Goal: Task Accomplishment & Management: Manage account settings

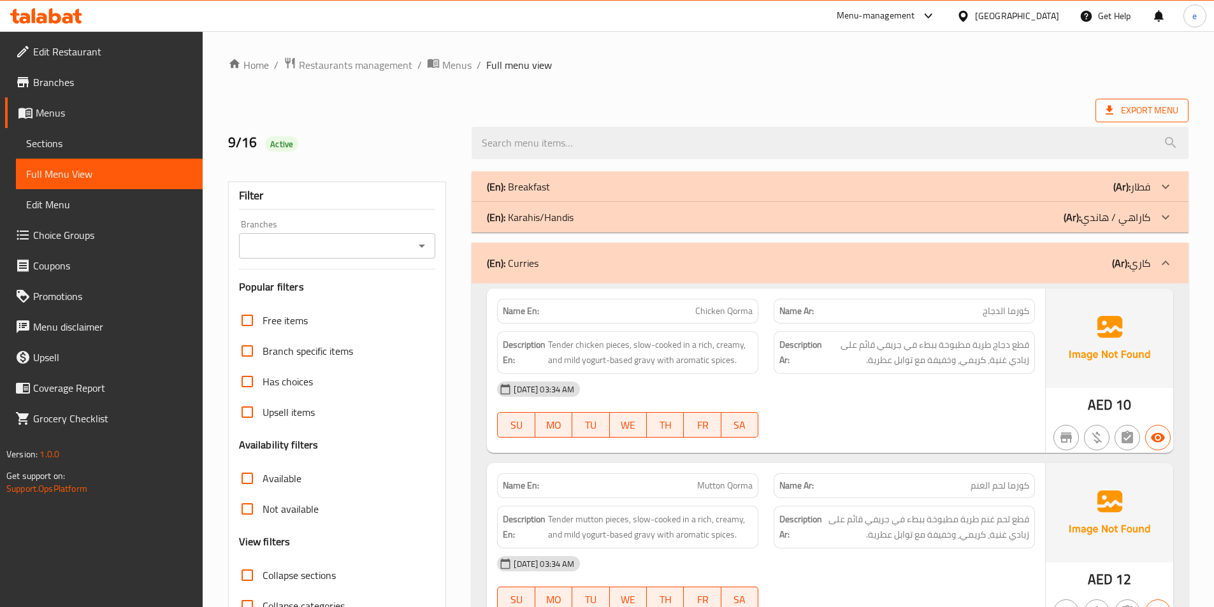
click at [1150, 113] on span "Export Menu" at bounding box center [1141, 111] width 73 height 16
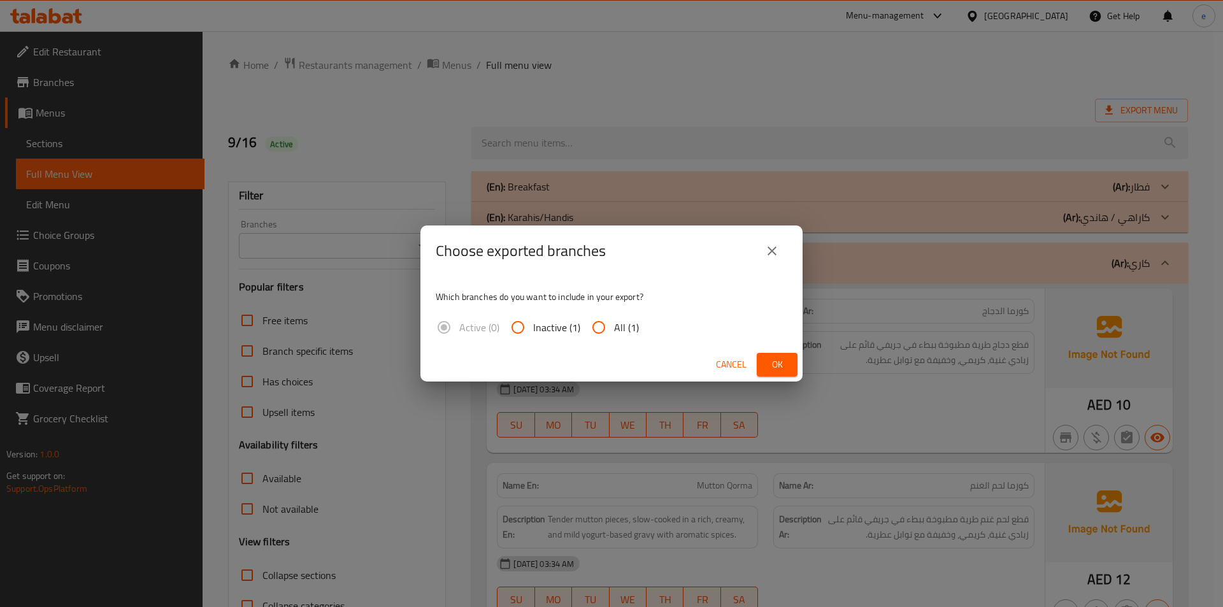
click at [601, 318] on input "All (1)" at bounding box center [599, 327] width 31 height 31
radio input "true"
click at [782, 364] on span "Ok" at bounding box center [777, 365] width 20 height 16
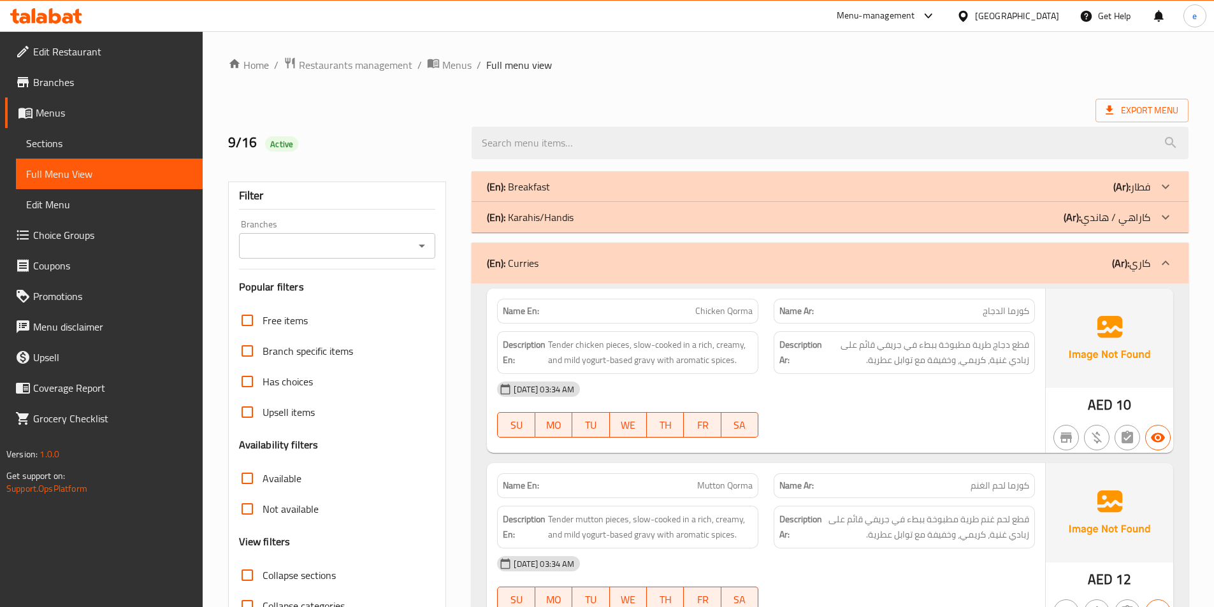
click at [778, 70] on ol "Home / Restaurants management / Menus / Full menu view" at bounding box center [708, 65] width 960 height 17
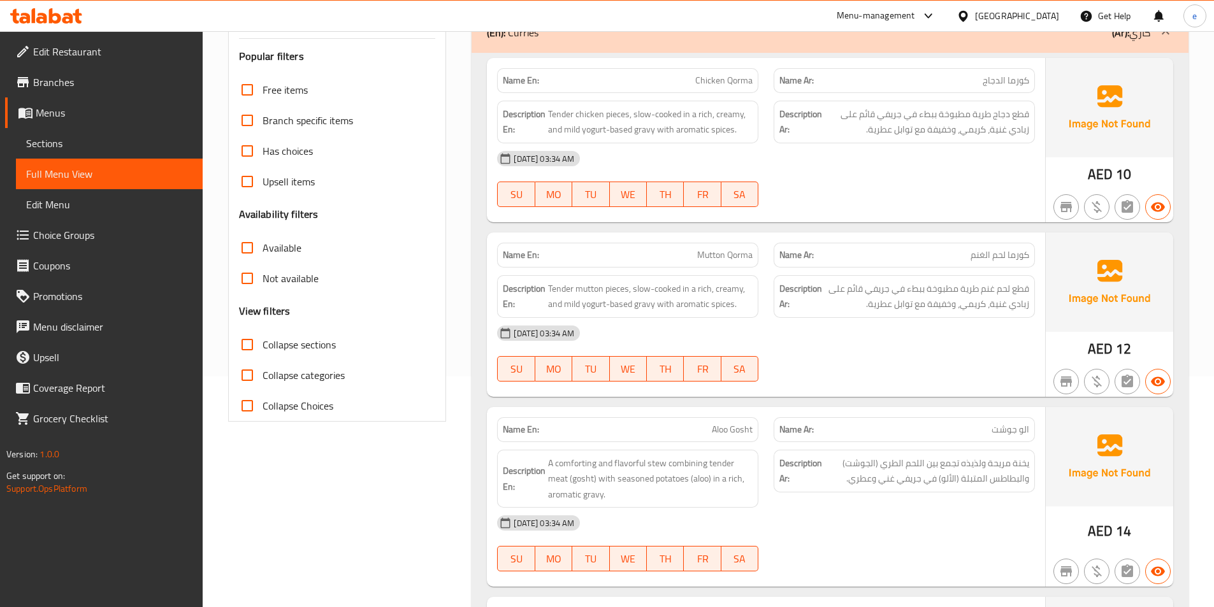
scroll to position [212, 0]
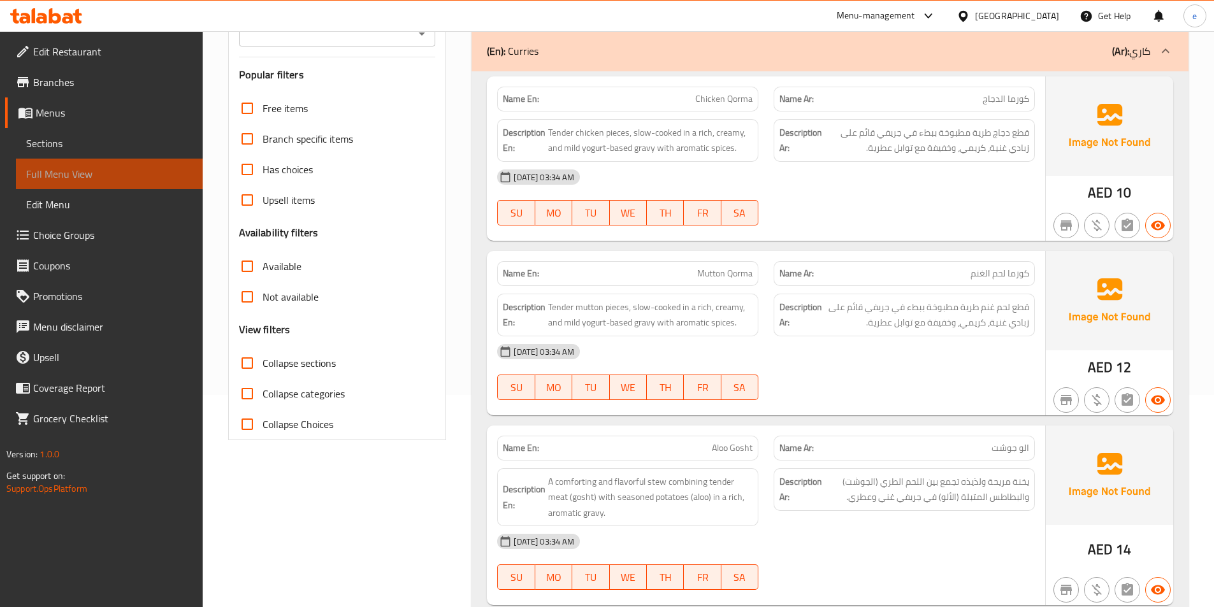
click at [84, 173] on span "Full Menu View" at bounding box center [109, 173] width 166 height 15
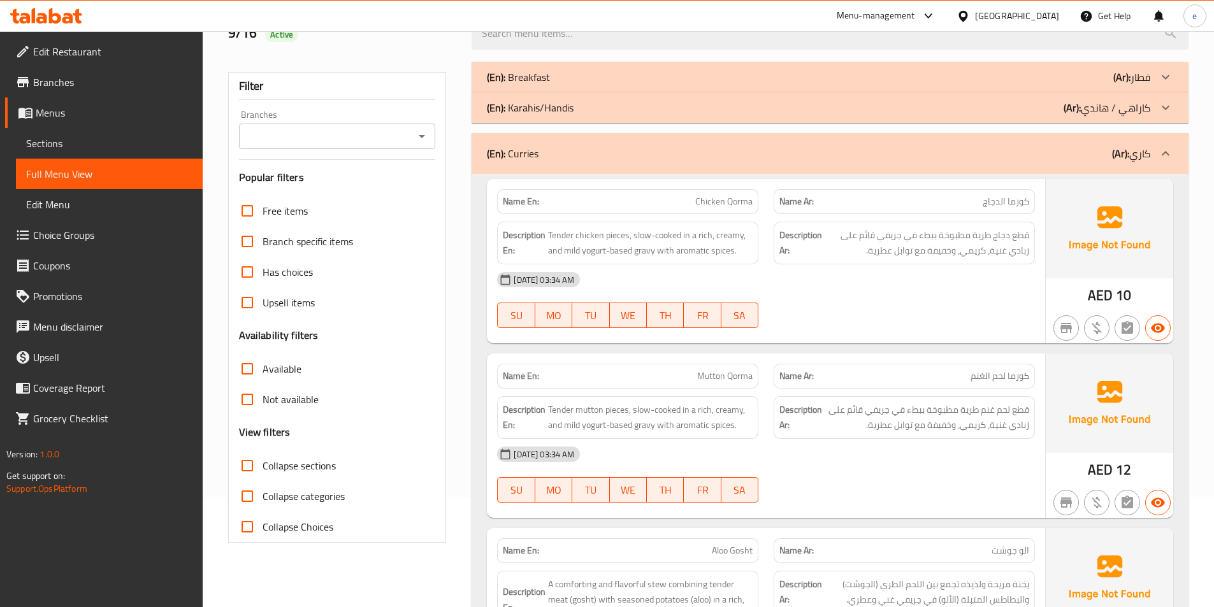
scroll to position [0, 0]
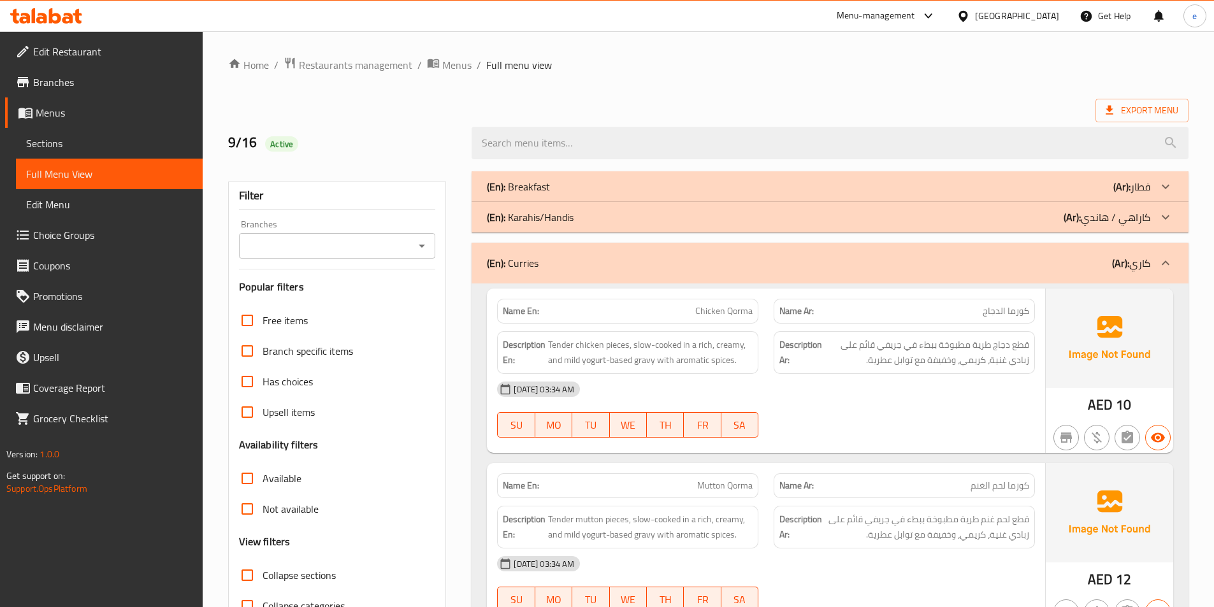
click at [52, 143] on span "Sections" at bounding box center [109, 143] width 166 height 15
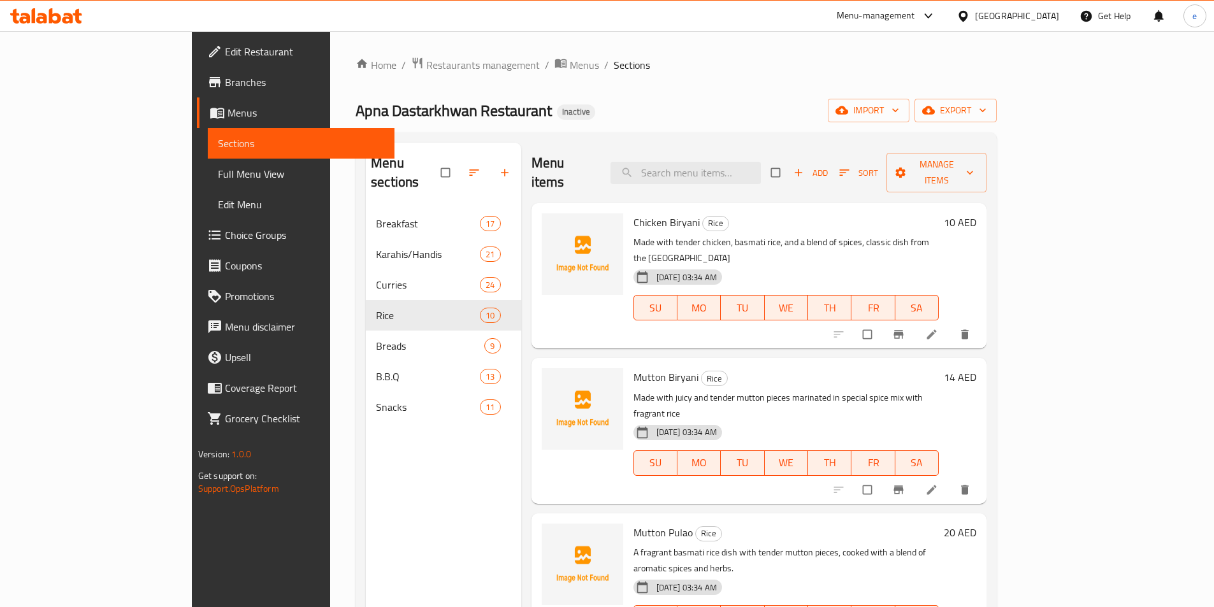
scroll to position [680, 0]
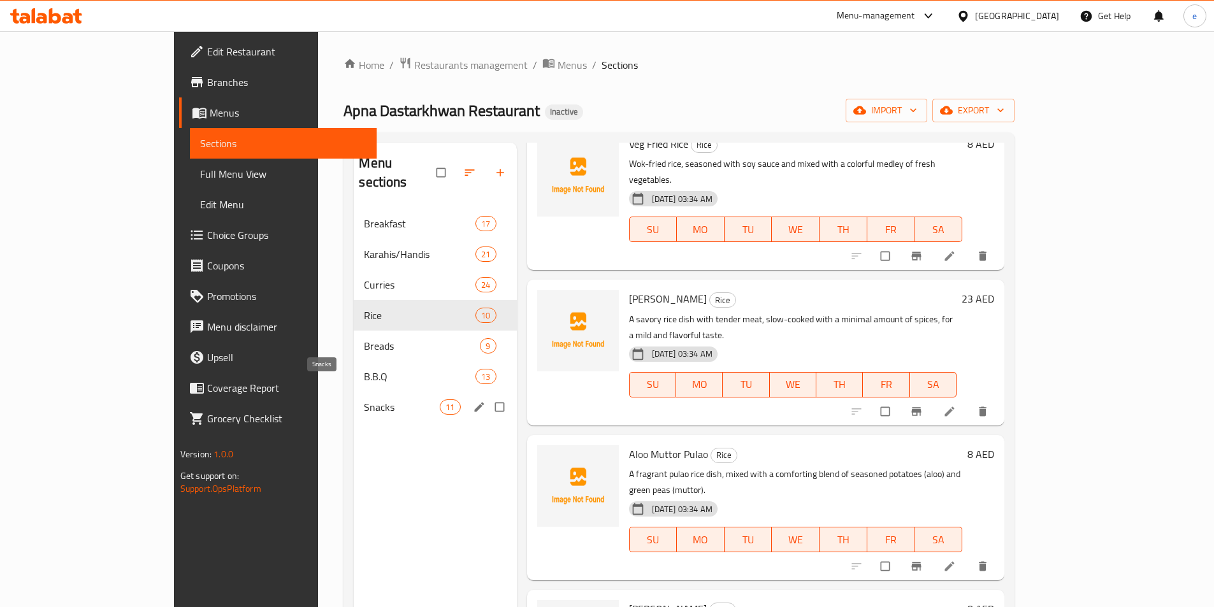
click at [366, 399] on span "Snacks" at bounding box center [402, 406] width 76 height 15
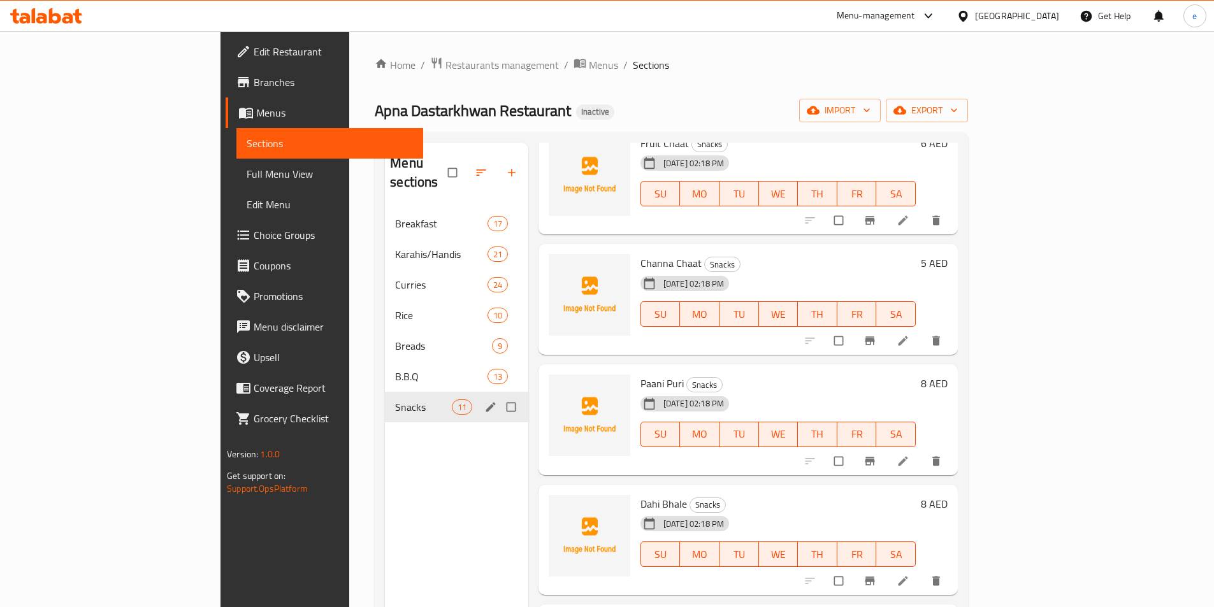
click at [499, 395] on input "Menu sections" at bounding box center [512, 407] width 27 height 24
checkbox input "true"
click at [457, 159] on button "button" at bounding box center [472, 173] width 31 height 28
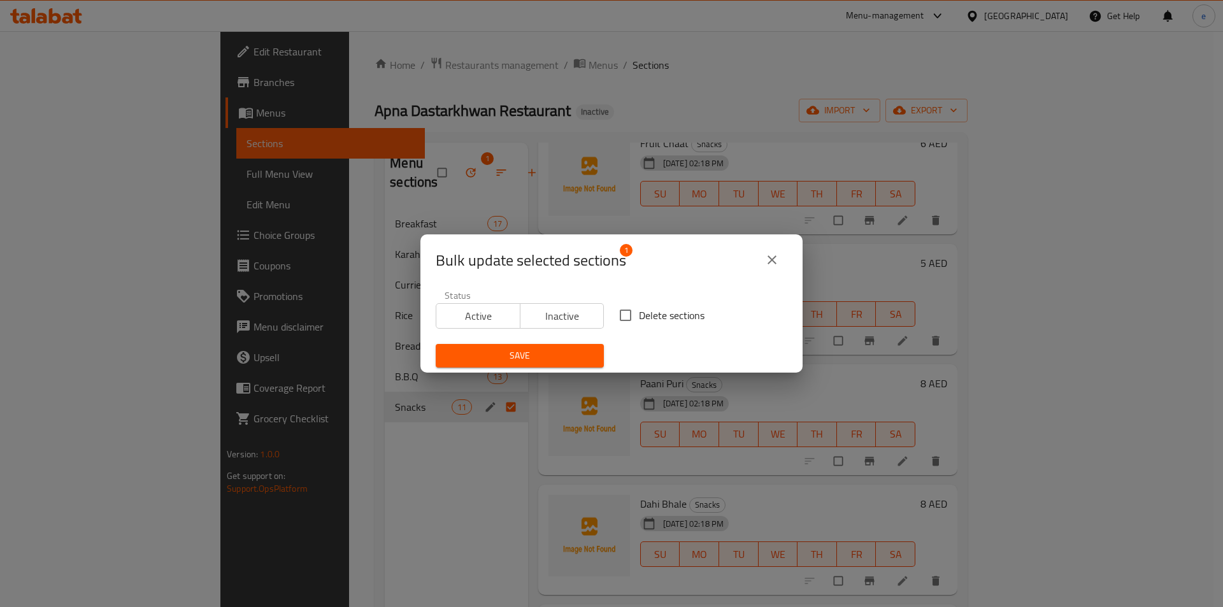
click at [617, 319] on input "Delete sections" at bounding box center [625, 315] width 27 height 27
checkbox input "true"
click at [541, 345] on button "Save" at bounding box center [520, 356] width 168 height 24
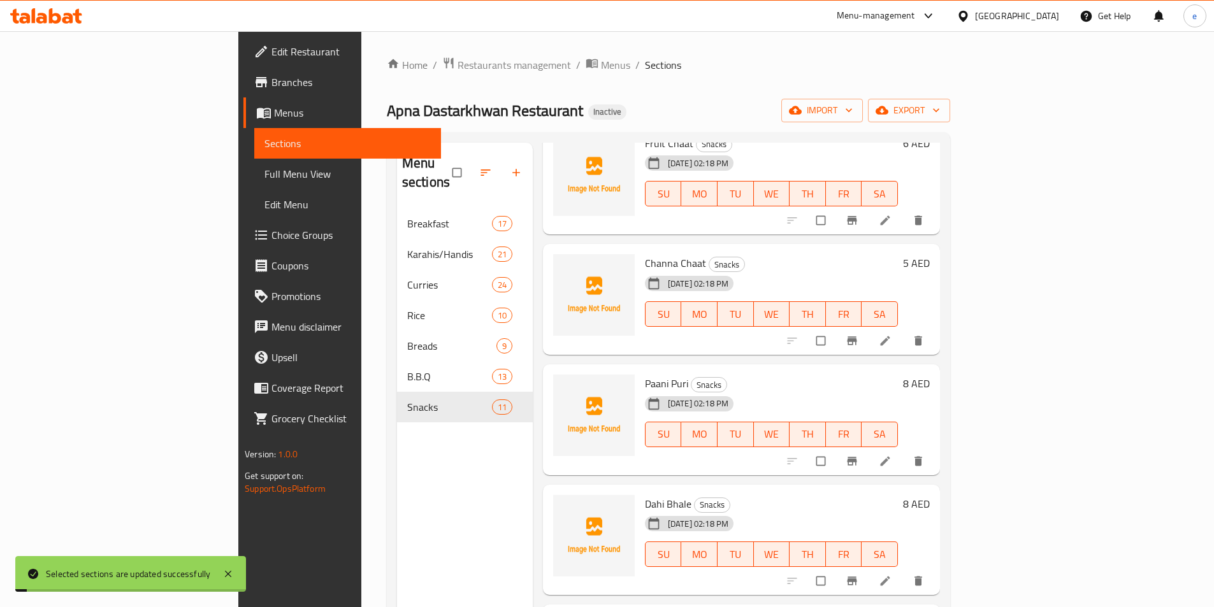
click at [397, 462] on div "Menu sections Breakfast 17 Karahis/Handis 21 Curries 24 Rice 10 Breads 9 B.B.Q …" at bounding box center [465, 446] width 136 height 607
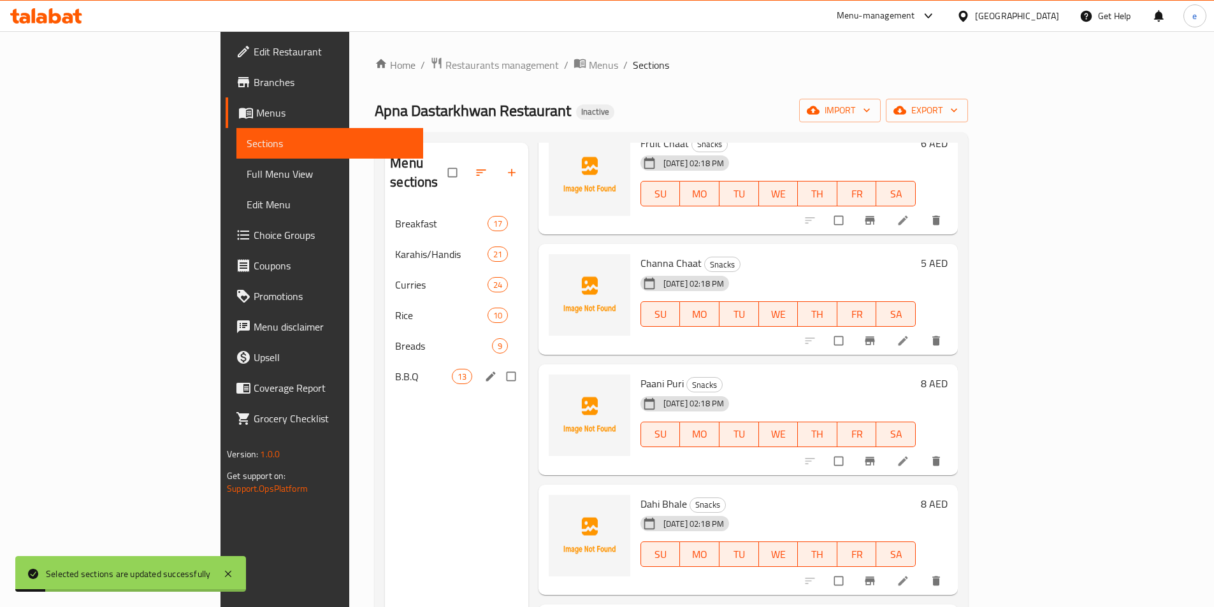
click at [395, 369] on span "B.B.Q" at bounding box center [423, 376] width 56 height 15
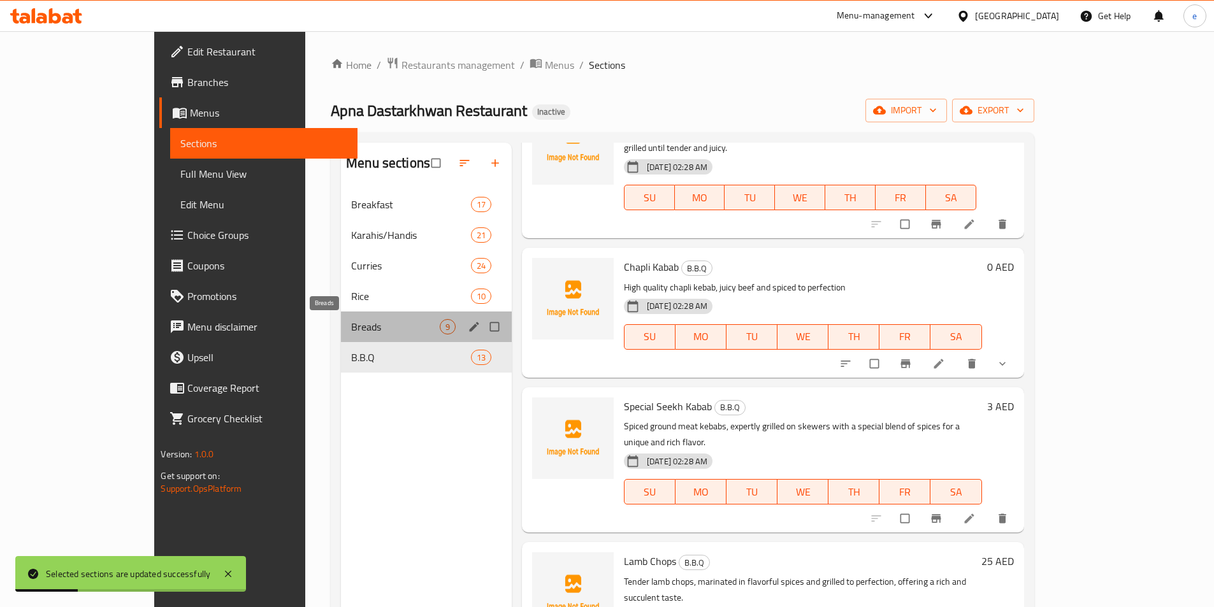
click at [351, 333] on span "Breads" at bounding box center [395, 326] width 89 height 15
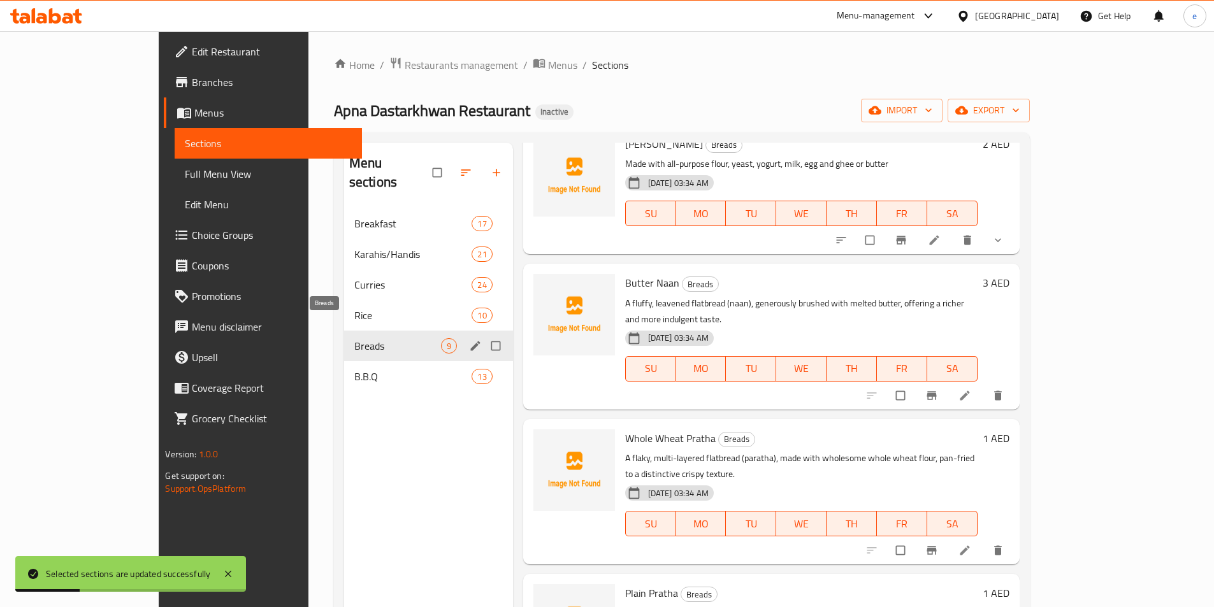
scroll to position [677, 0]
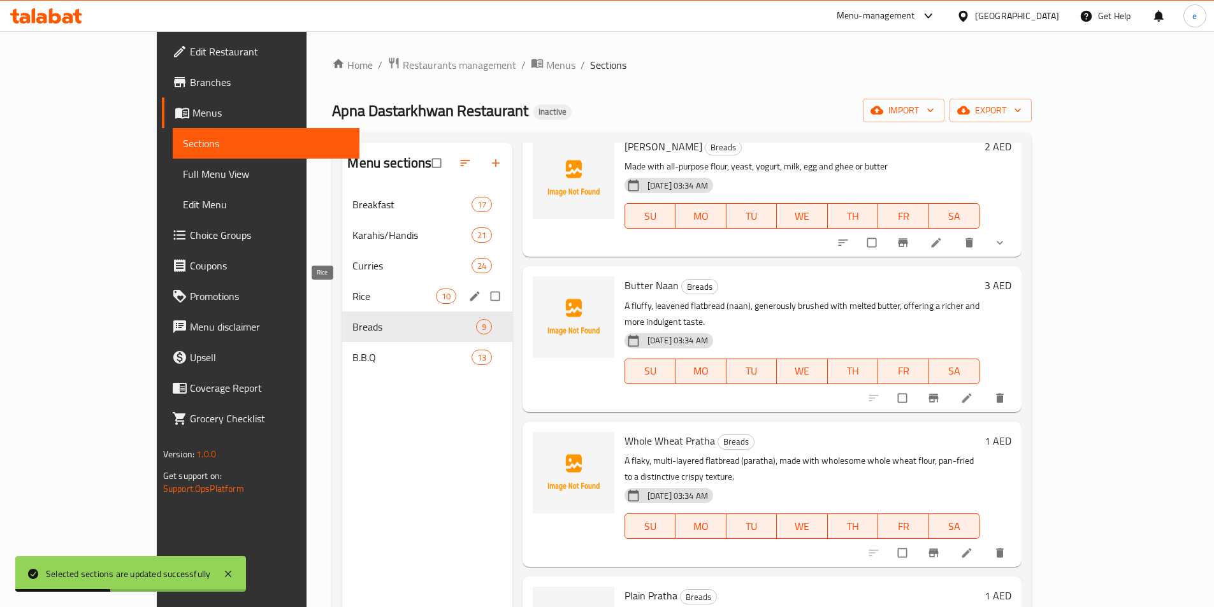
click at [352, 303] on span "Rice" at bounding box center [393, 296] width 83 height 15
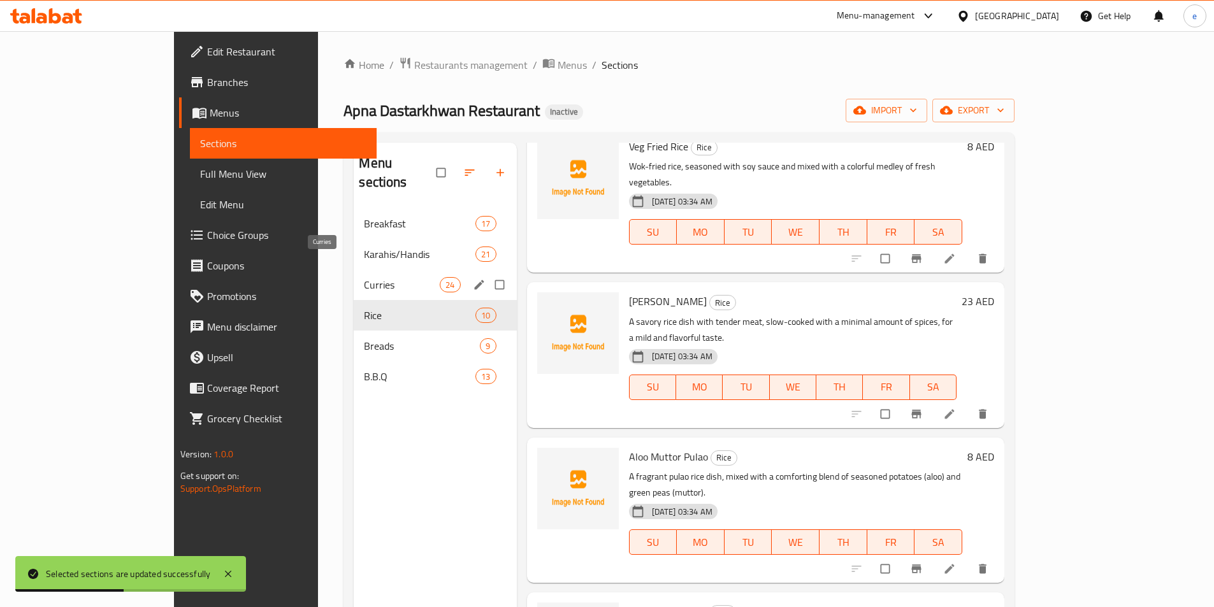
click at [364, 277] on span "Curries" at bounding box center [402, 284] width 76 height 15
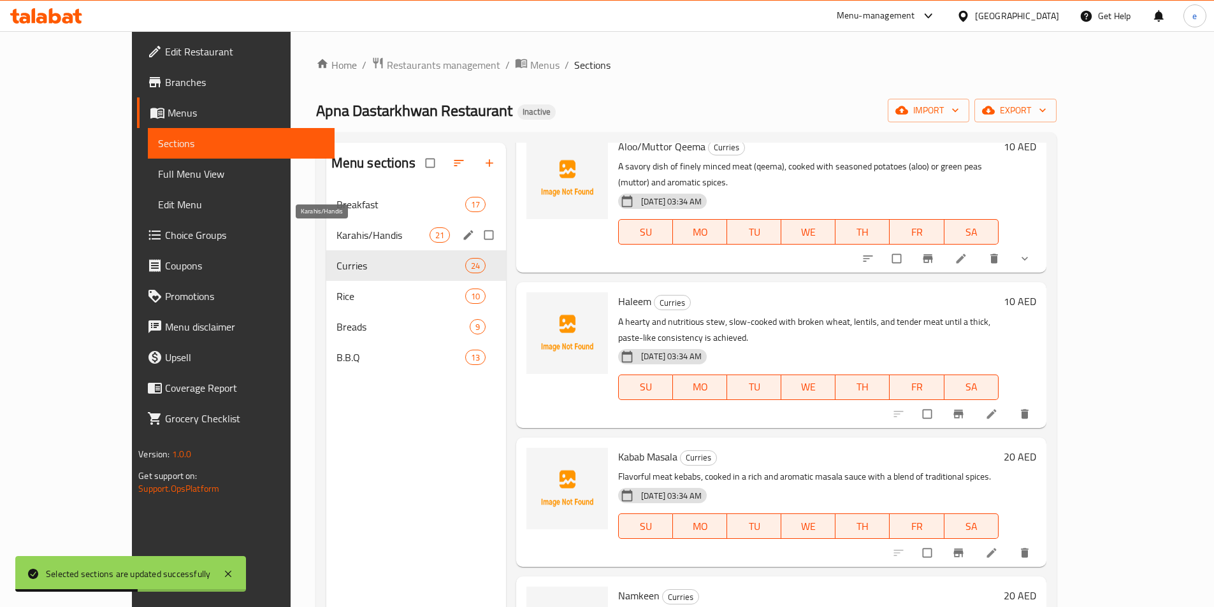
click at [336, 231] on span "Karahis/Handis" at bounding box center [382, 234] width 93 height 15
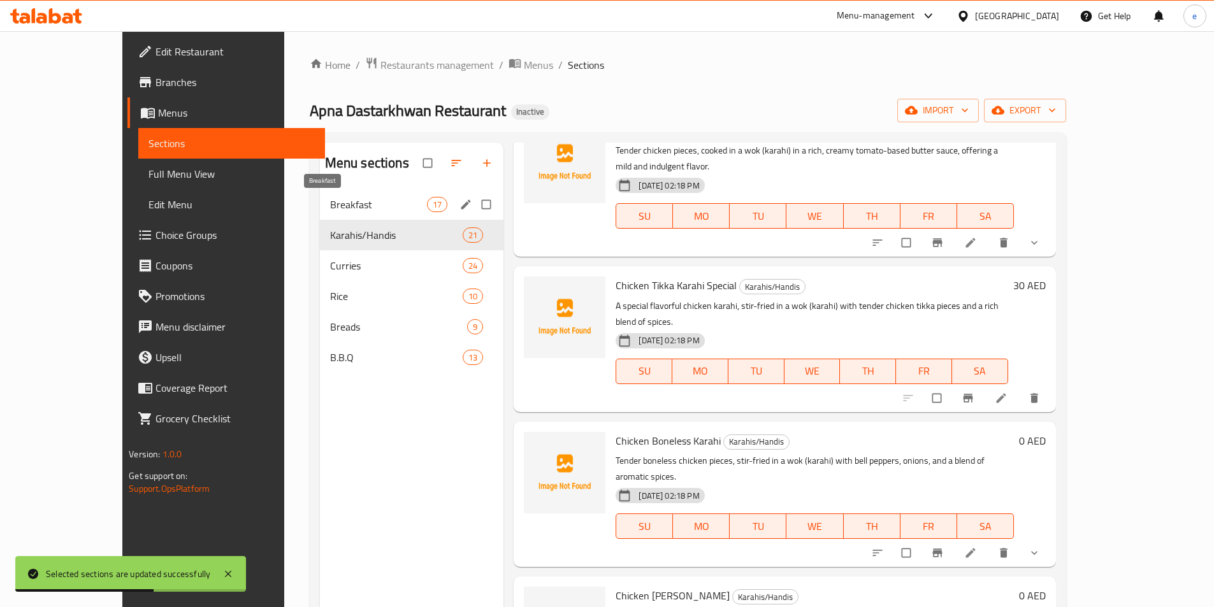
click at [330, 203] on span "Breakfast" at bounding box center [378, 204] width 97 height 15
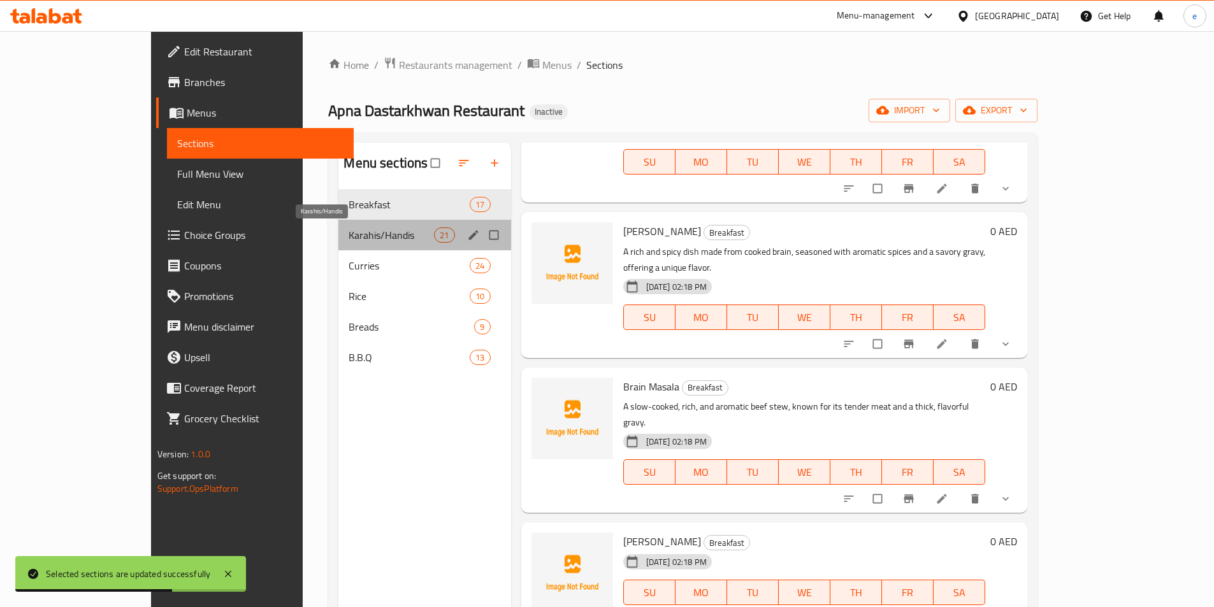
click at [348, 234] on span "Karahis/Handis" at bounding box center [390, 234] width 85 height 15
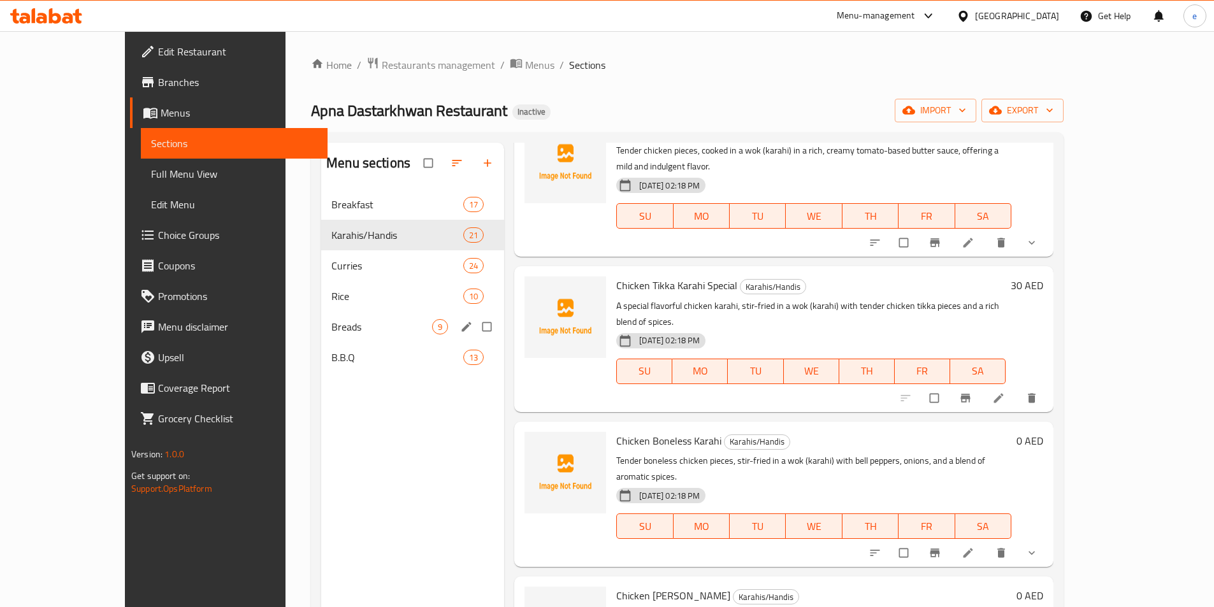
click at [475, 330] on input "Menu sections" at bounding box center [488, 327] width 27 height 24
checkbox input "true"
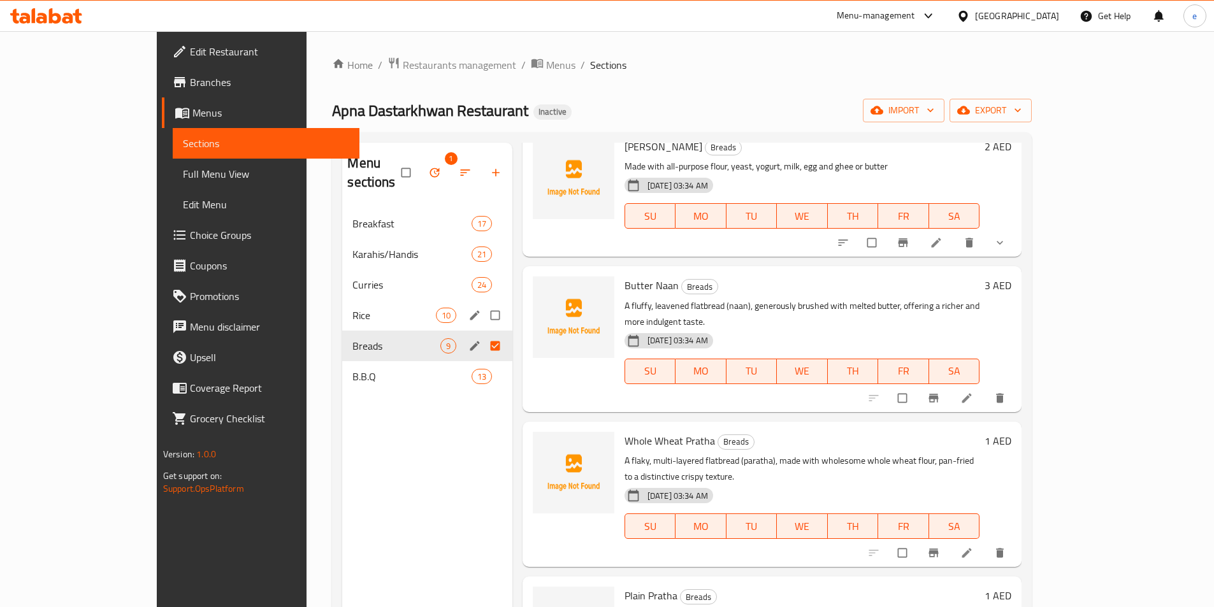
click at [483, 303] on input "Menu sections" at bounding box center [496, 315] width 27 height 24
checkbox input "true"
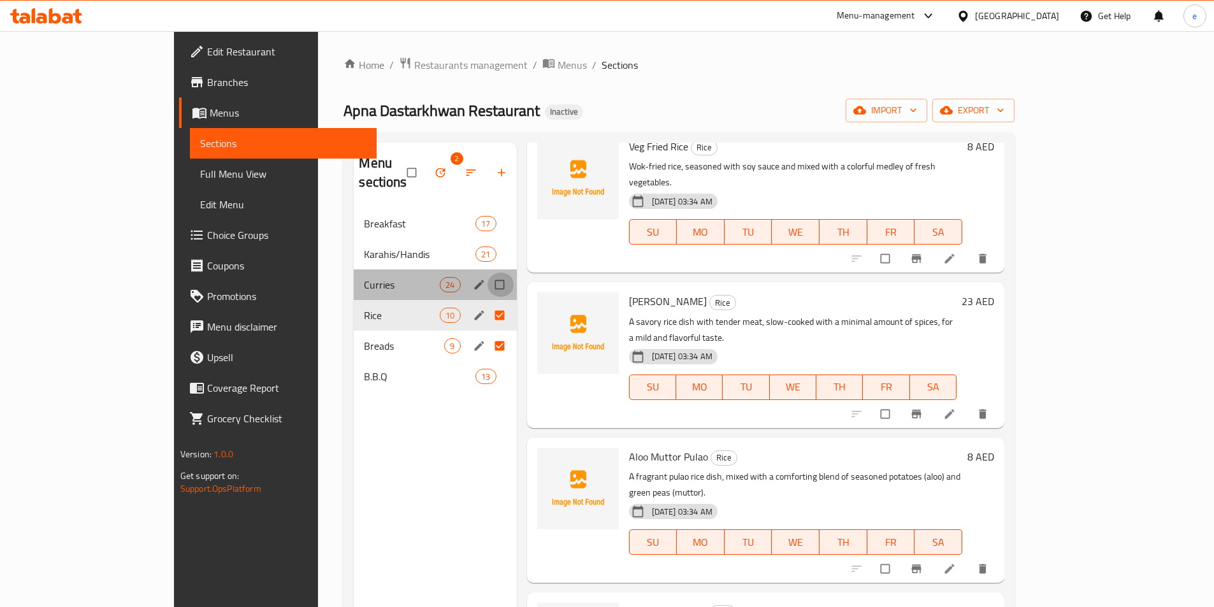
click at [487, 273] on input "Menu sections" at bounding box center [500, 285] width 27 height 24
checkbox input "true"
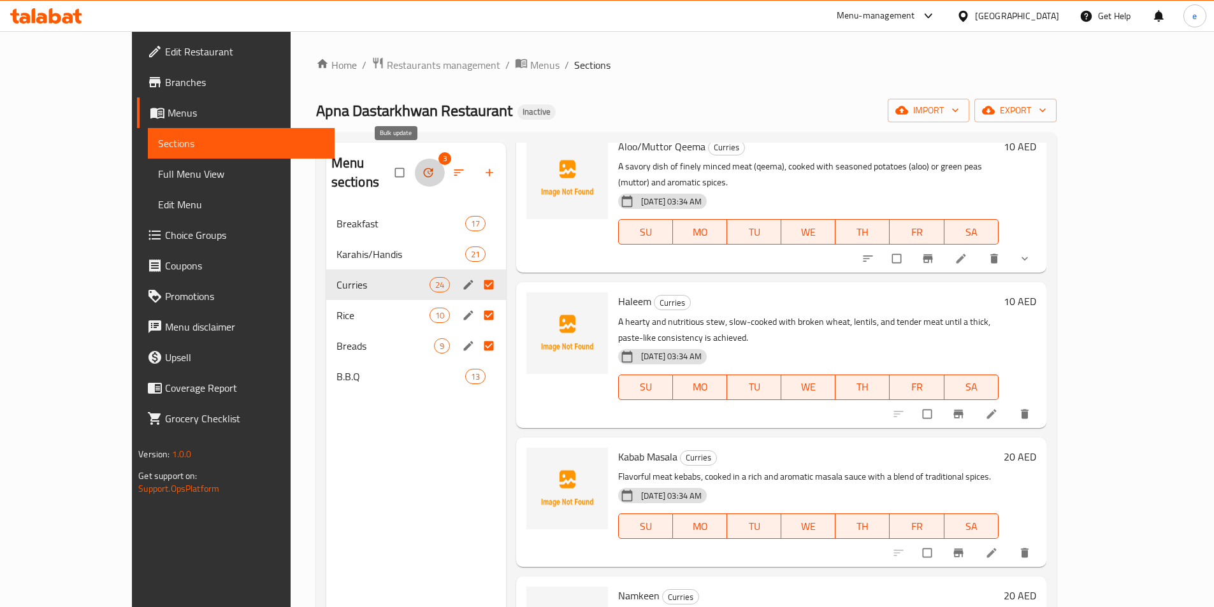
click at [422, 168] on icon "button" at bounding box center [428, 172] width 13 height 13
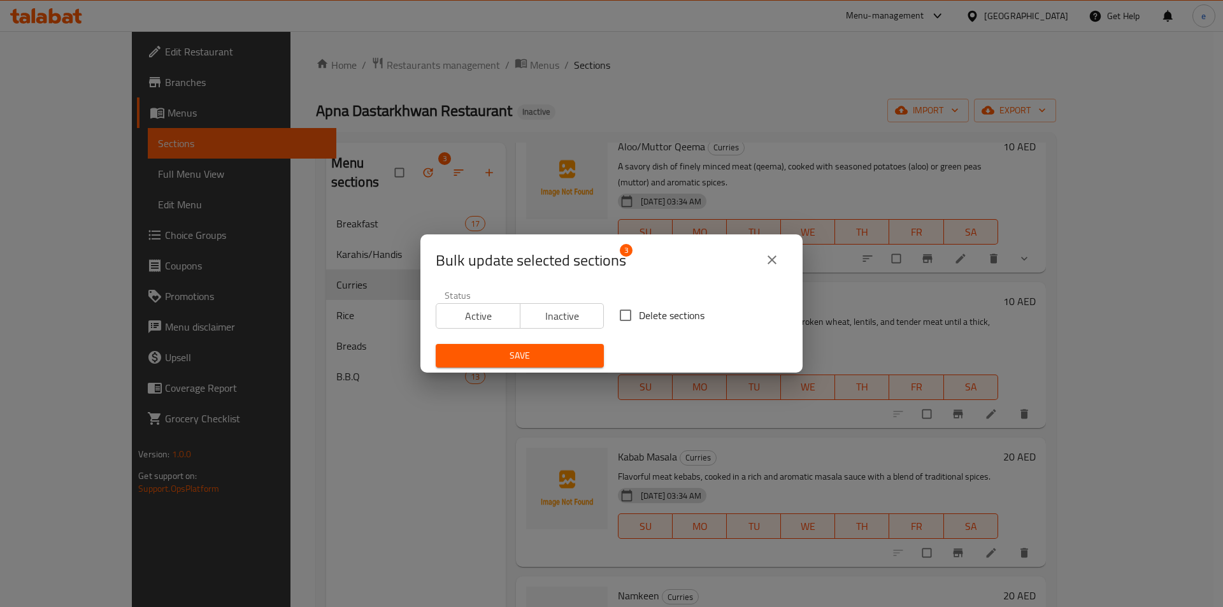
click at [623, 315] on input "Delete sections" at bounding box center [625, 315] width 27 height 27
checkbox input "true"
click at [545, 357] on span "Save" at bounding box center [520, 356] width 148 height 16
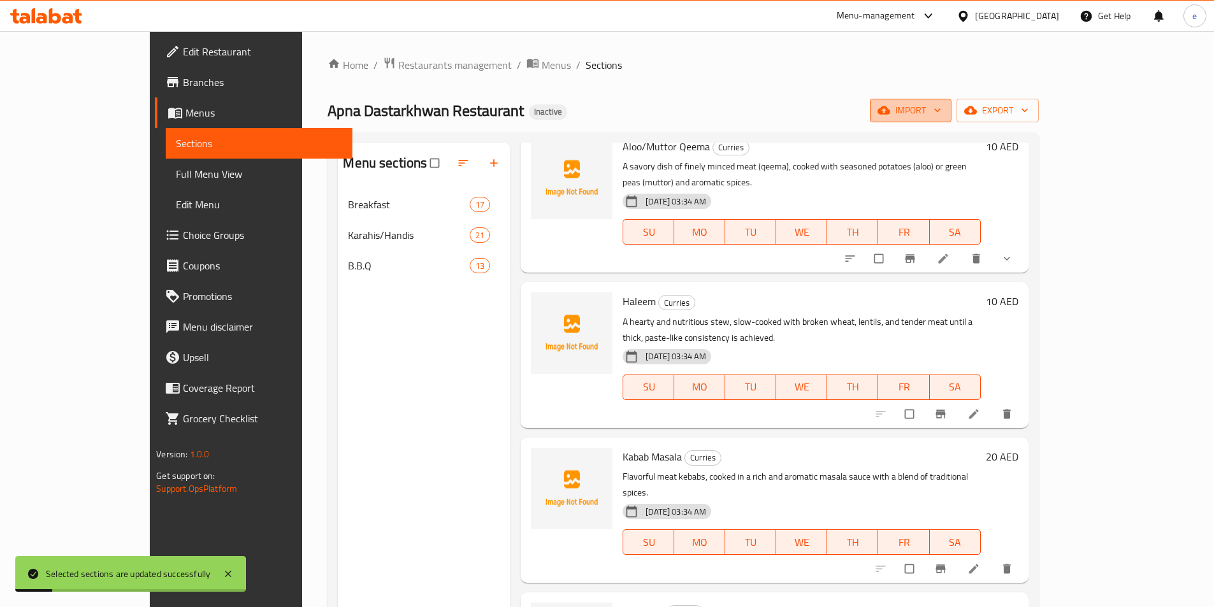
click at [941, 108] on span "import" at bounding box center [910, 111] width 61 height 16
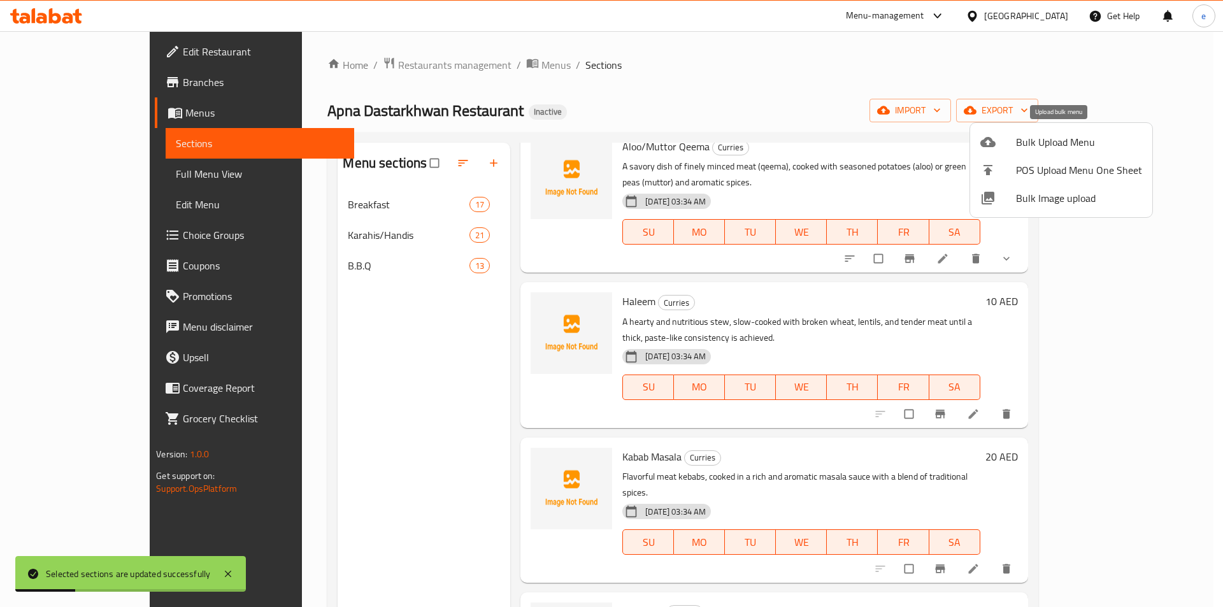
click at [1058, 143] on span "Bulk Upload Menu" at bounding box center [1079, 141] width 126 height 15
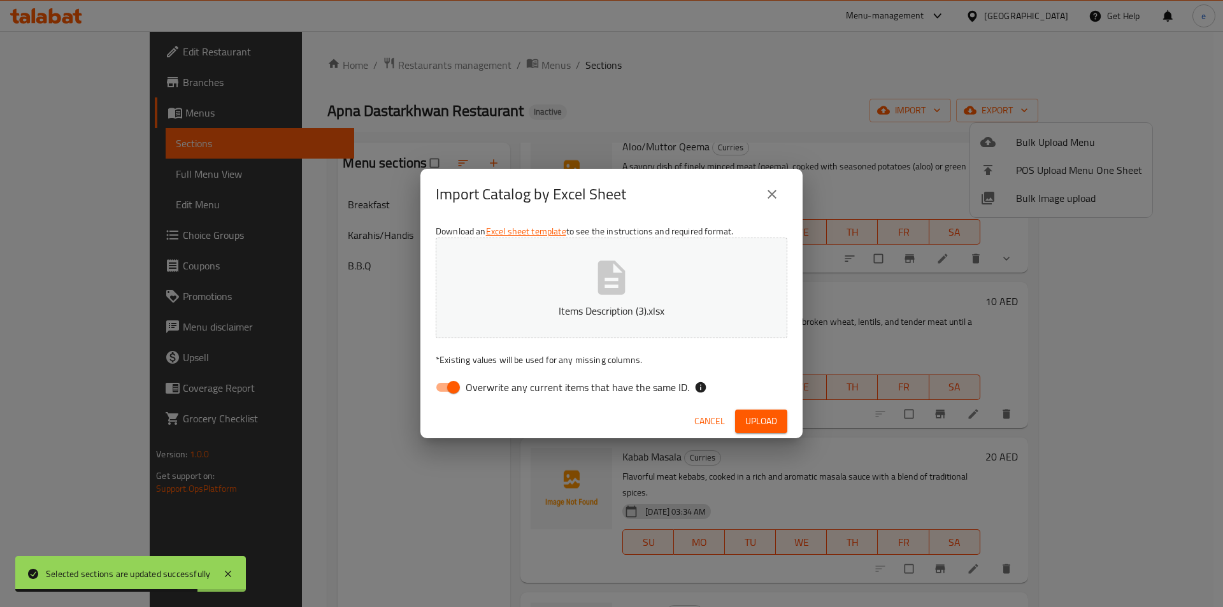
click at [566, 391] on span "Overwrite any current items that have the same ID." at bounding box center [578, 387] width 224 height 15
click at [490, 391] on input "Overwrite any current items that have the same ID." at bounding box center [453, 387] width 73 height 24
checkbox input "false"
drag, startPoint x: 764, startPoint y: 419, endPoint x: 803, endPoint y: 403, distance: 41.2
click at [765, 419] on span "Upload" at bounding box center [761, 421] width 32 height 16
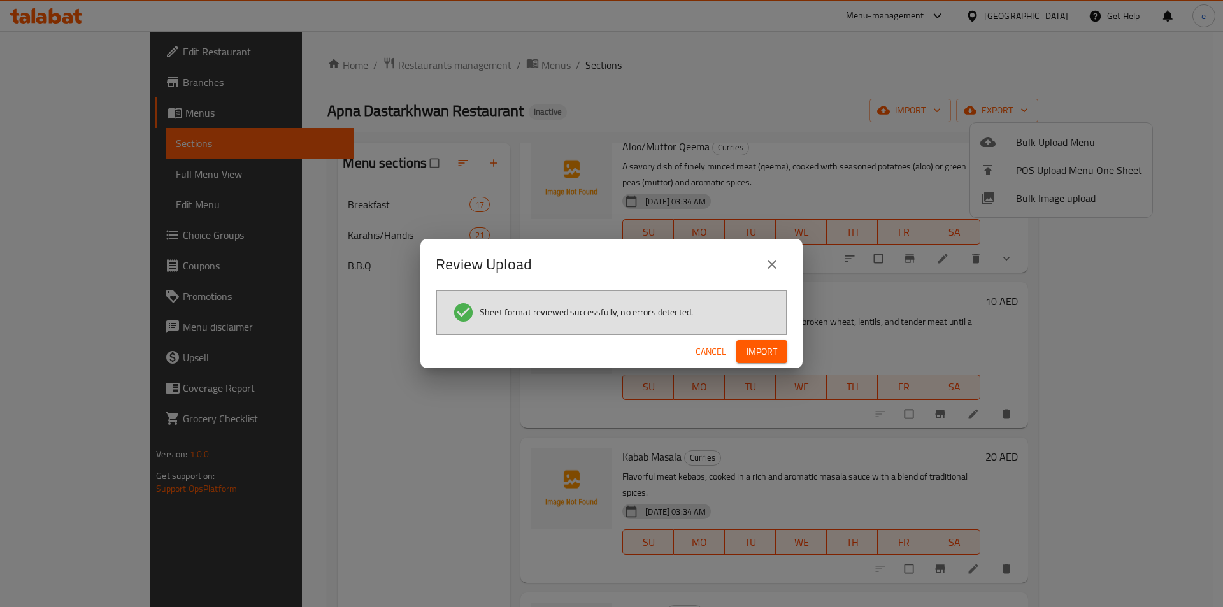
click at [758, 348] on span "Import" at bounding box center [762, 352] width 31 height 16
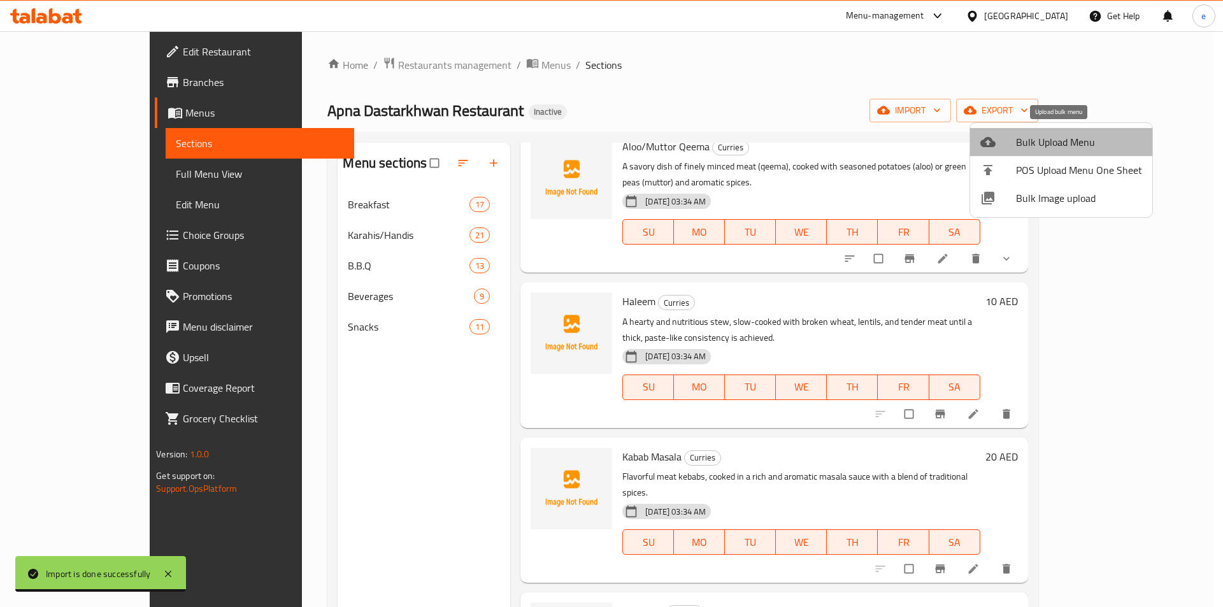
click at [1082, 136] on span "Bulk Upload Menu" at bounding box center [1079, 141] width 126 height 15
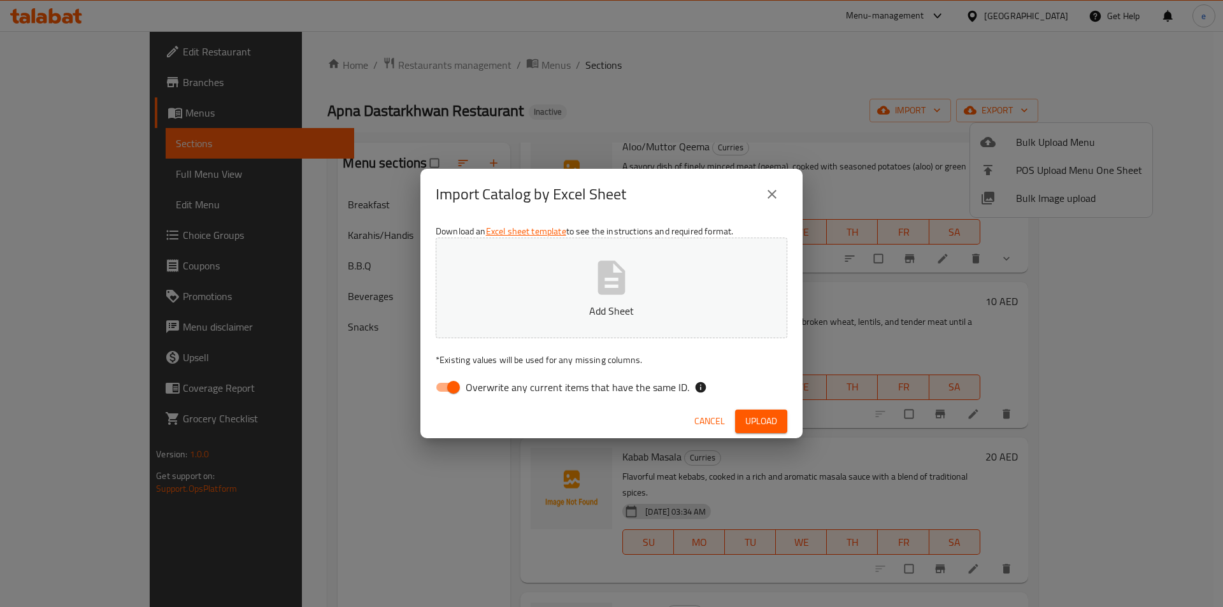
click at [589, 275] on button "Add Sheet" at bounding box center [612, 288] width 352 height 101
click at [457, 385] on input "Overwrite any current items that have the same ID." at bounding box center [453, 387] width 73 height 24
checkbox input "false"
click at [748, 426] on span "Upload" at bounding box center [761, 421] width 32 height 16
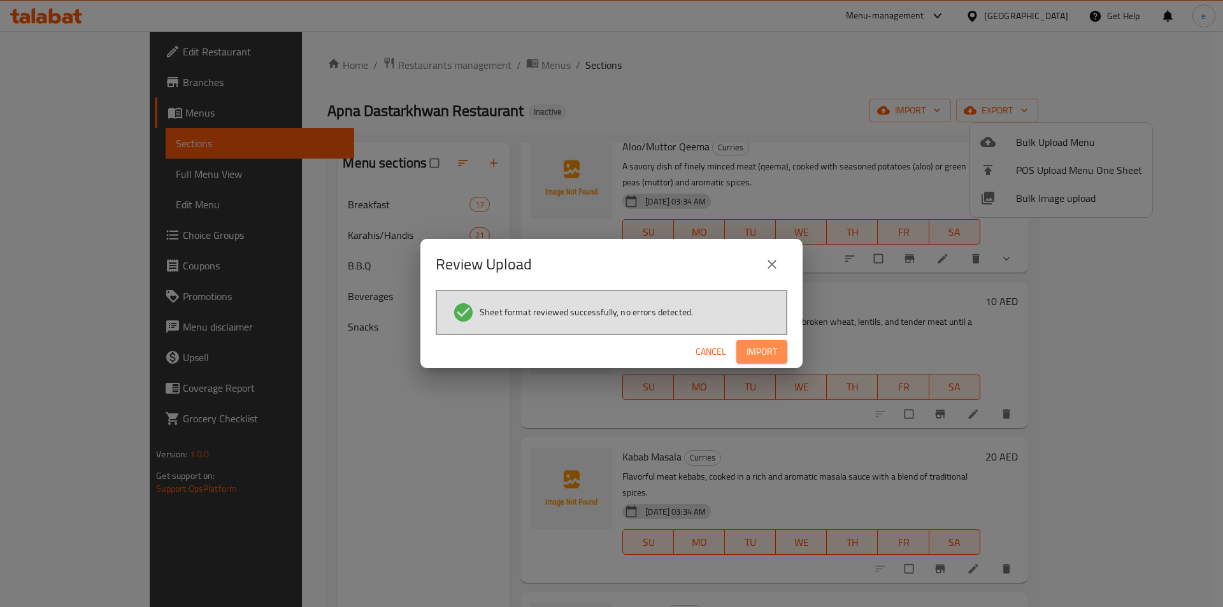
click at [748, 352] on span "Import" at bounding box center [762, 352] width 31 height 16
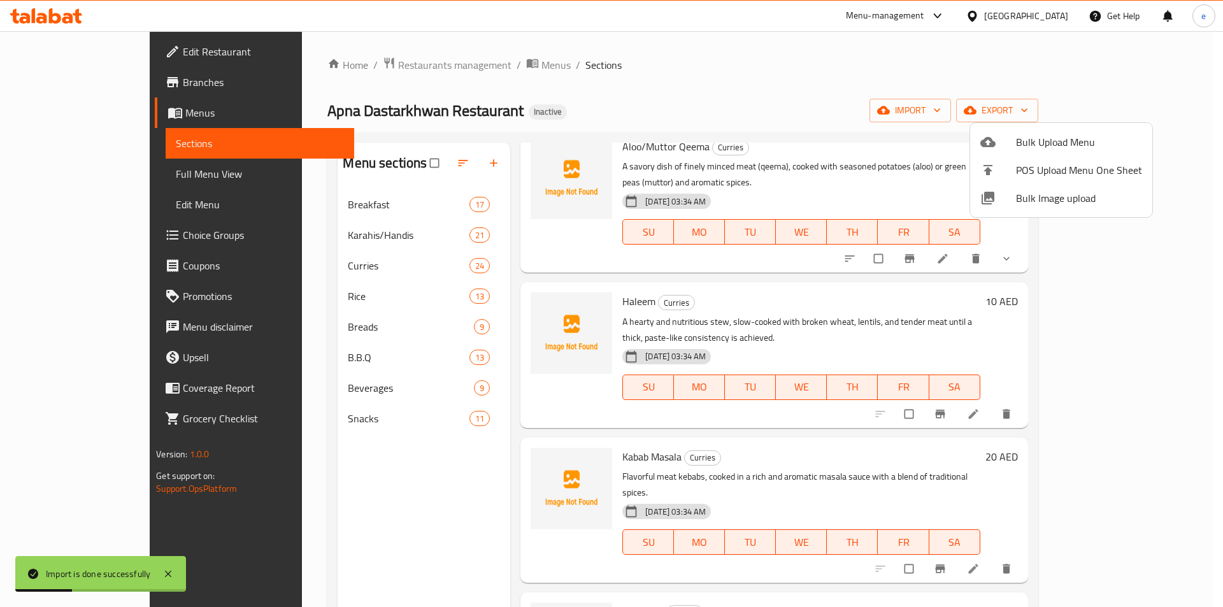
click at [369, 475] on div at bounding box center [611, 303] width 1223 height 607
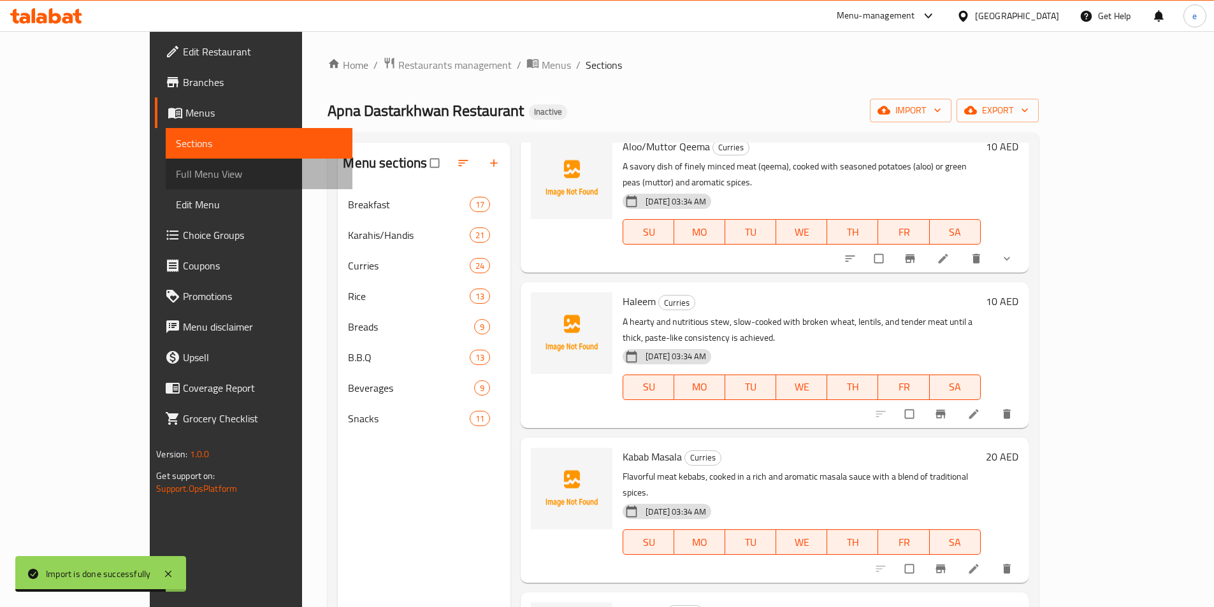
click at [176, 176] on span "Full Menu View" at bounding box center [259, 173] width 166 height 15
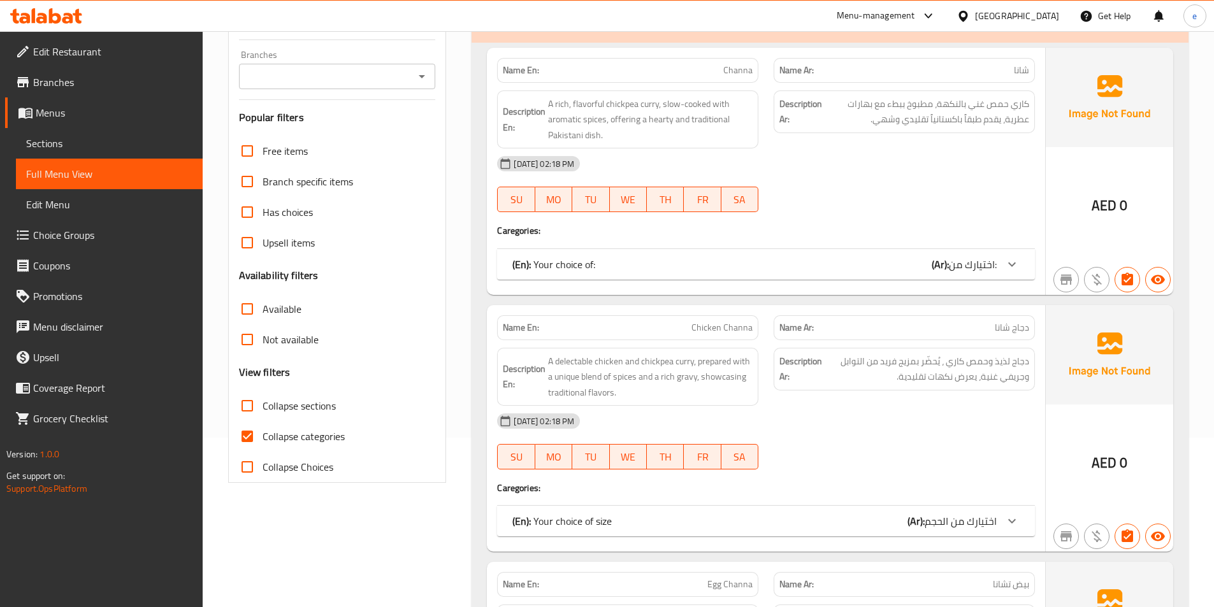
scroll to position [212, 0]
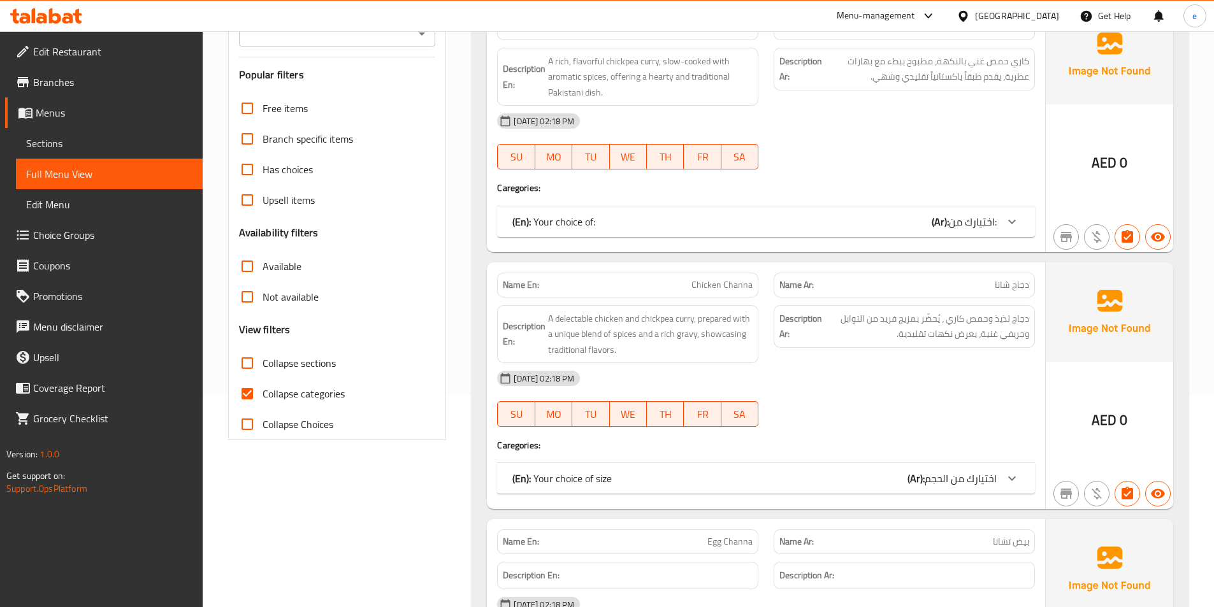
click at [312, 404] on label "Collapse categories" at bounding box center [288, 393] width 113 height 31
click at [262, 404] on input "Collapse categories" at bounding box center [247, 393] width 31 height 31
checkbox input "false"
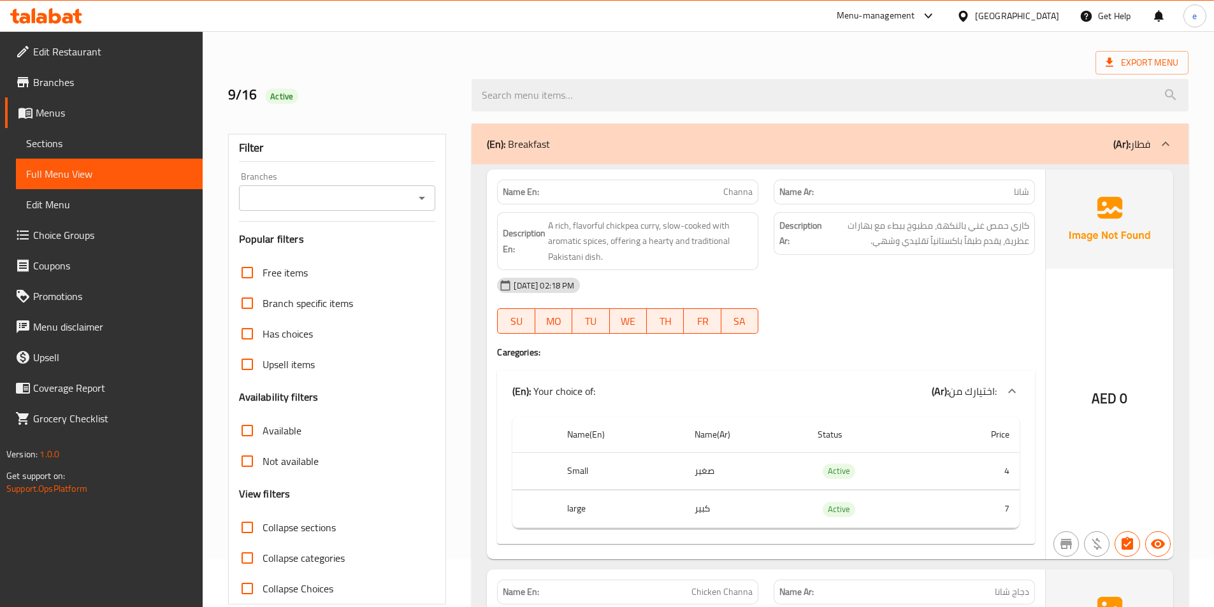
scroll to position [0, 0]
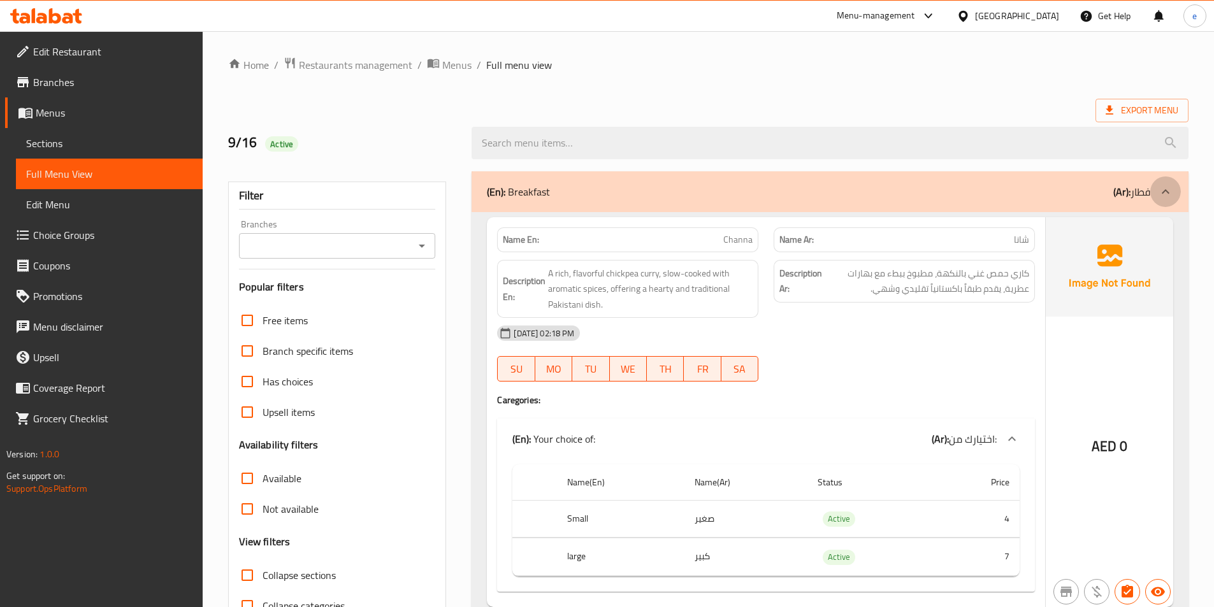
click at [1166, 183] on div at bounding box center [1165, 191] width 31 height 31
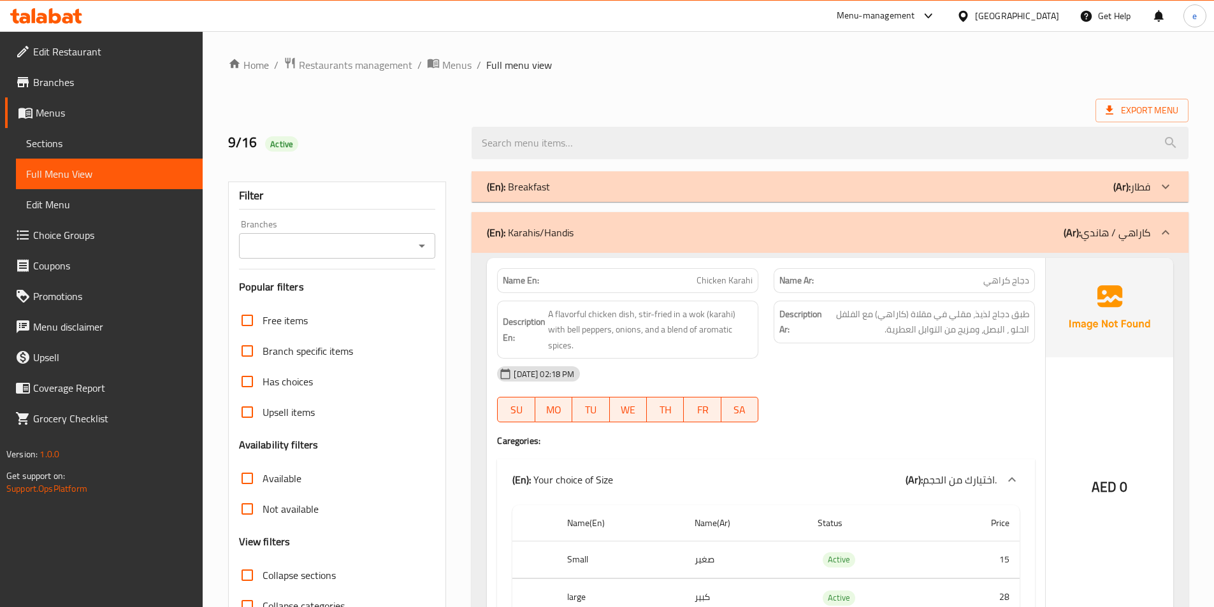
click at [1156, 237] on div at bounding box center [1165, 232] width 31 height 31
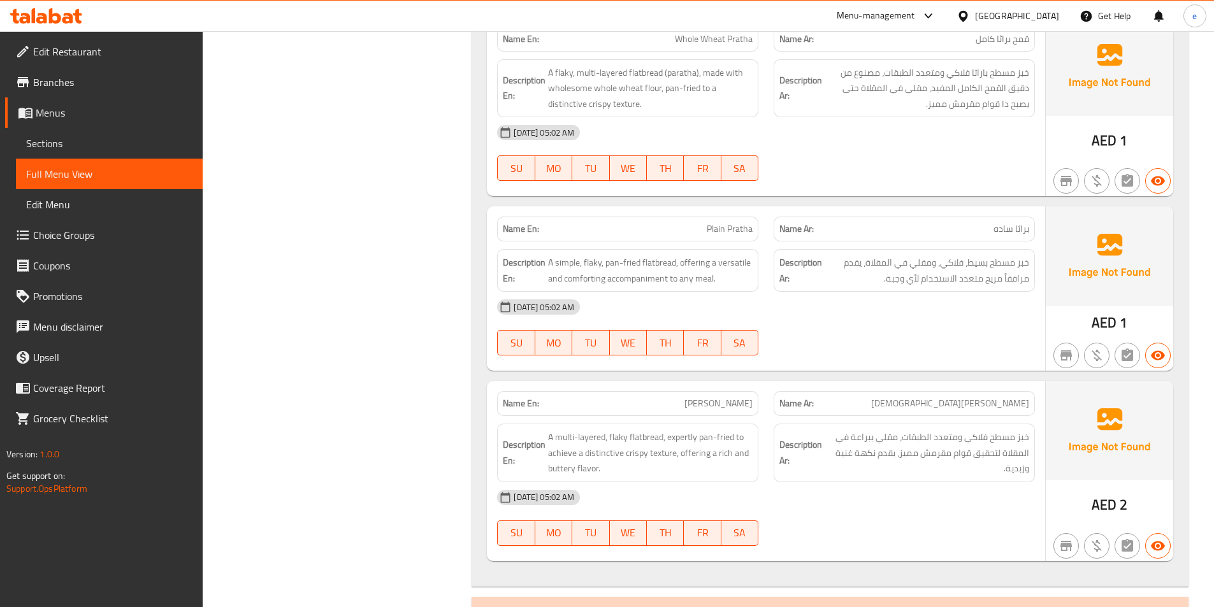
scroll to position [8686, 0]
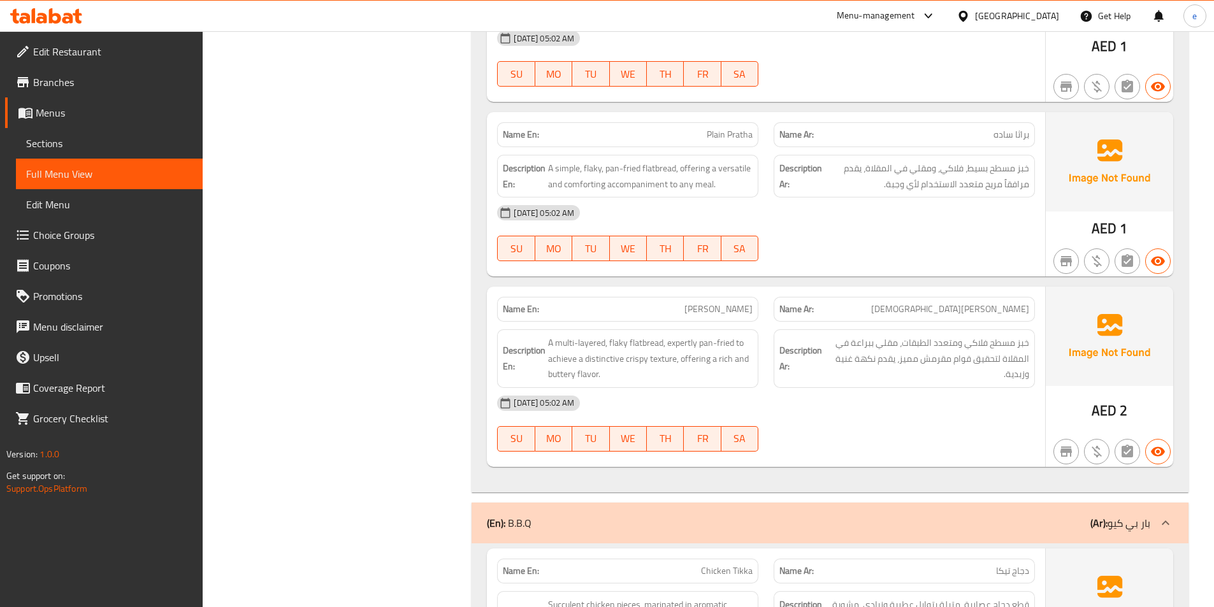
click at [1133, 503] on div "(En): B.B.Q (Ar): بار بي كيو" at bounding box center [829, 523] width 717 height 41
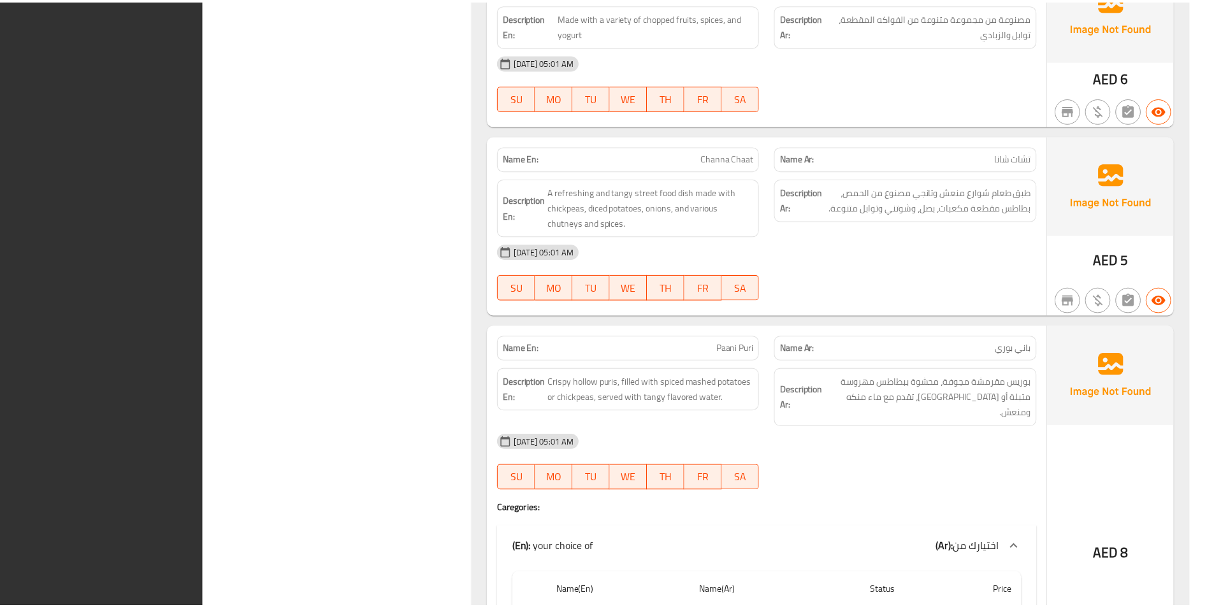
scroll to position [12917, 0]
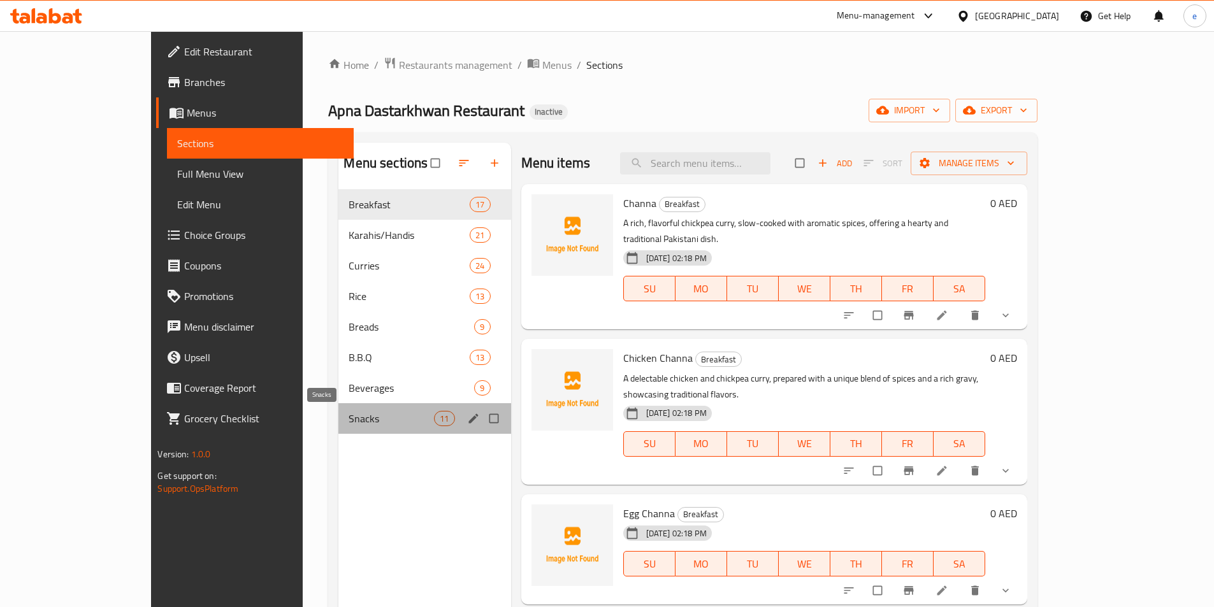
click at [348, 415] on span "Snacks" at bounding box center [390, 418] width 85 height 15
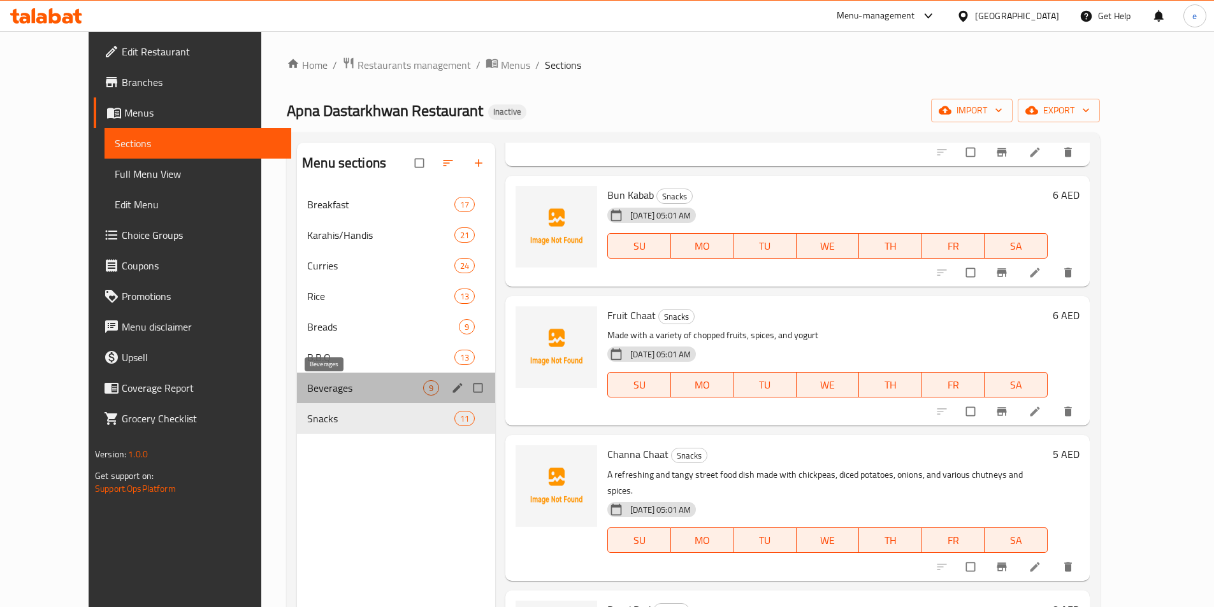
click at [386, 390] on span "Beverages" at bounding box center [365, 387] width 116 height 15
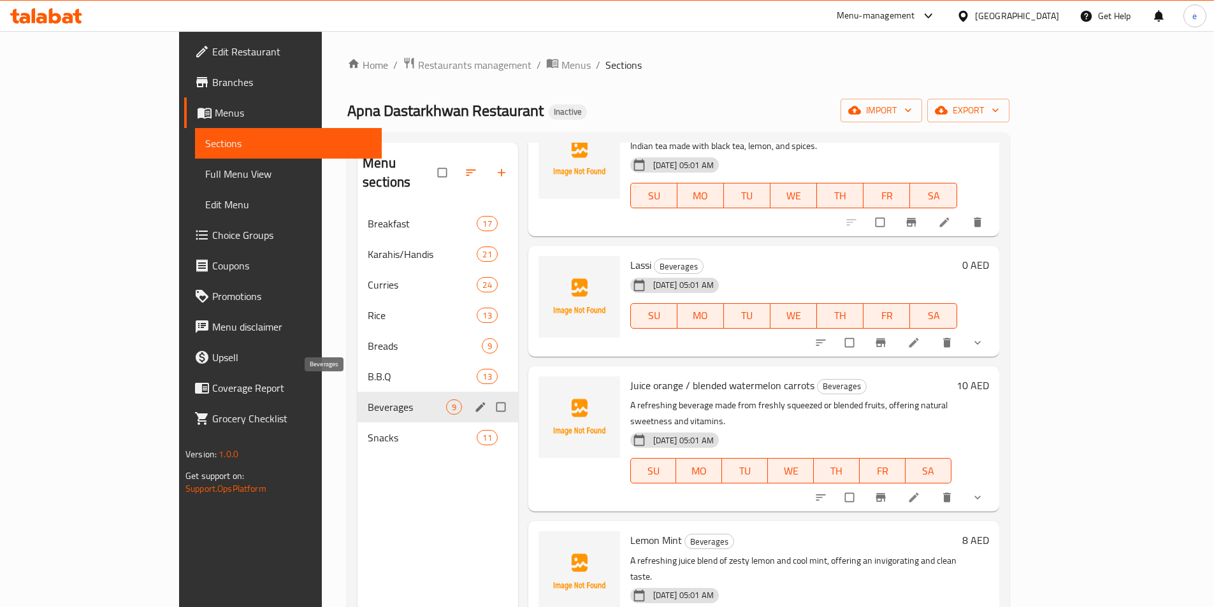
scroll to position [658, 0]
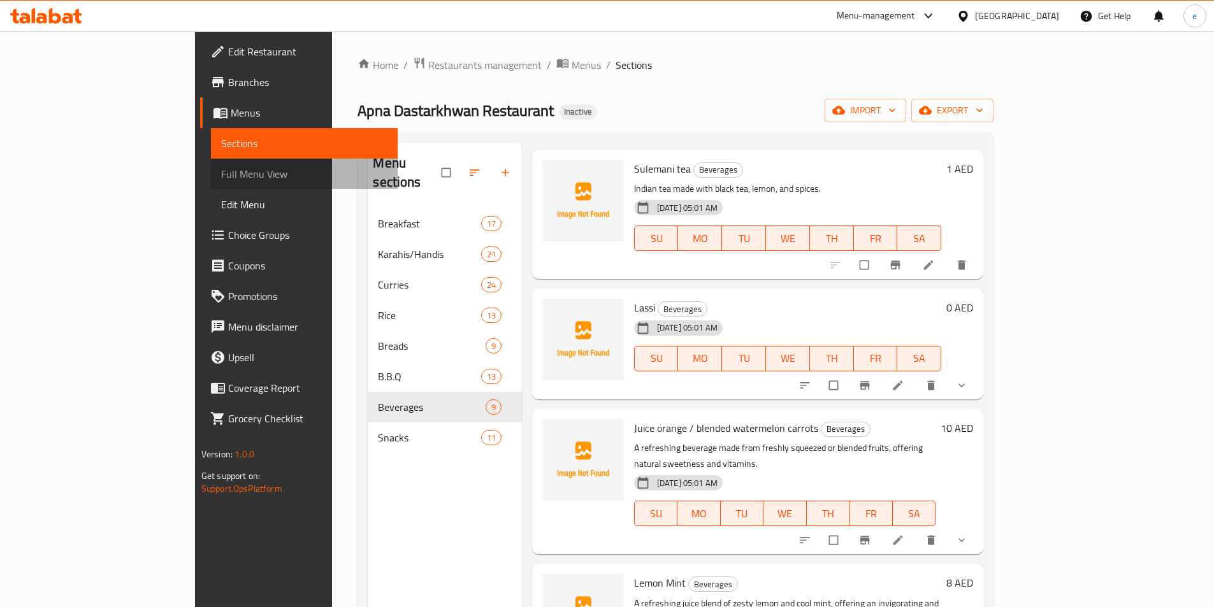
click at [221, 174] on span "Full Menu View" at bounding box center [304, 173] width 166 height 15
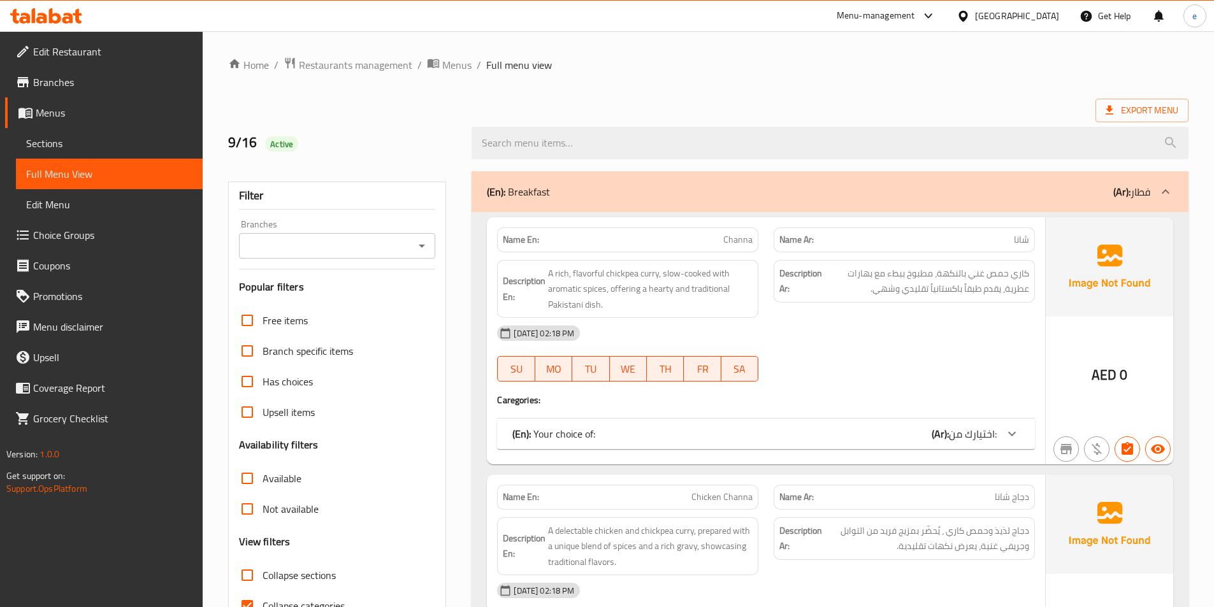
click at [59, 153] on link "Sections" at bounding box center [109, 143] width 187 height 31
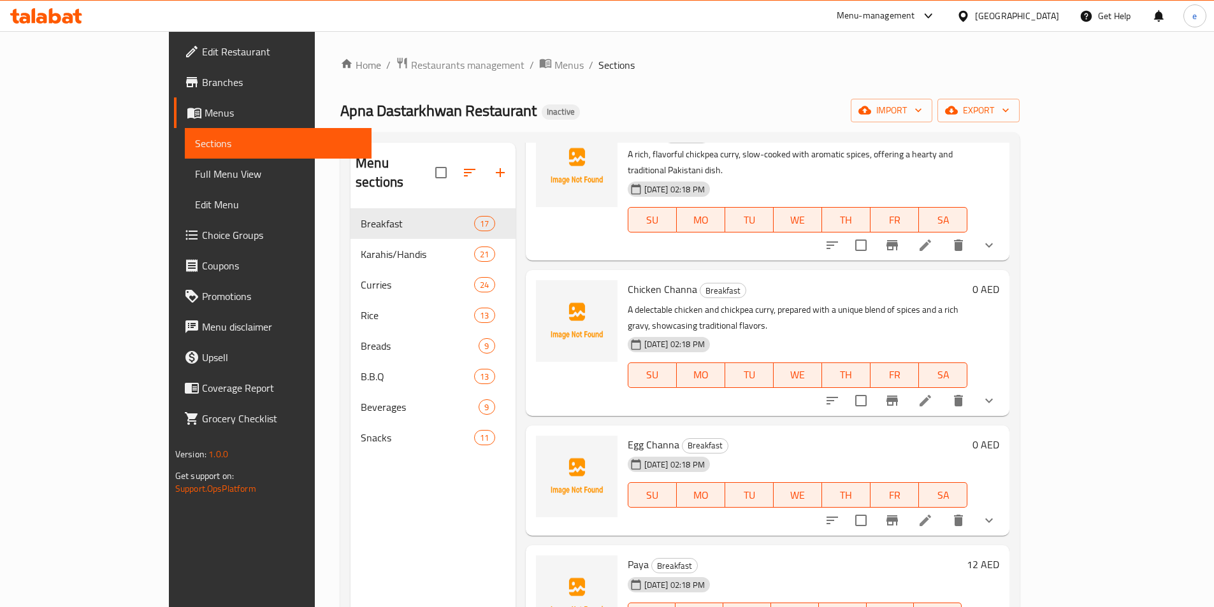
scroll to position [127, 0]
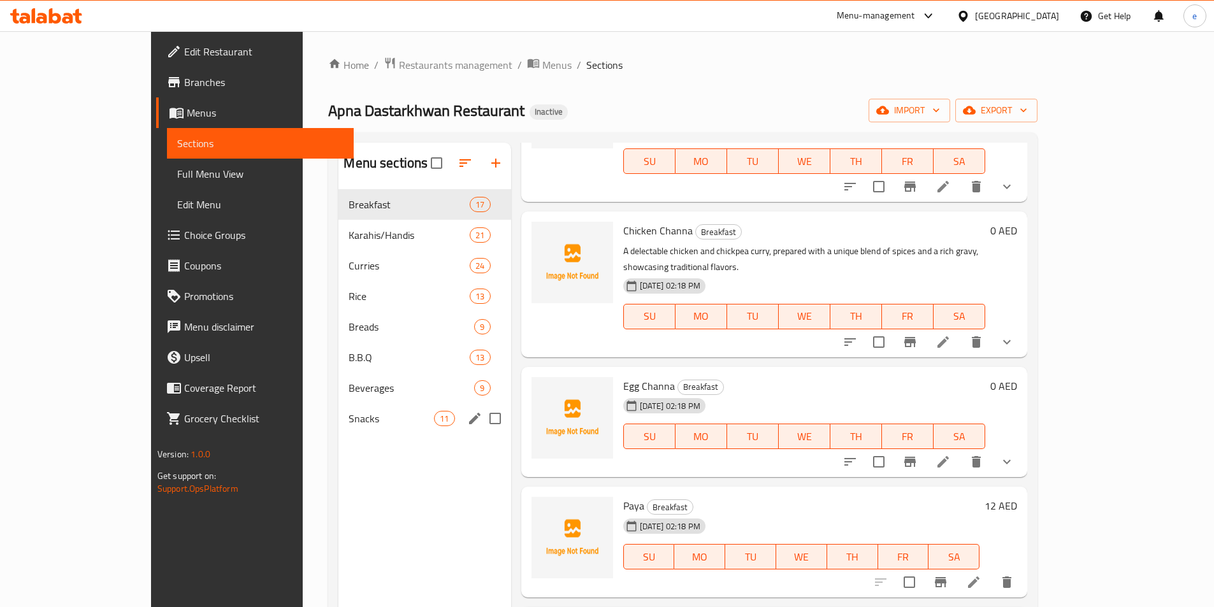
click at [348, 420] on span "Snacks" at bounding box center [390, 418] width 85 height 15
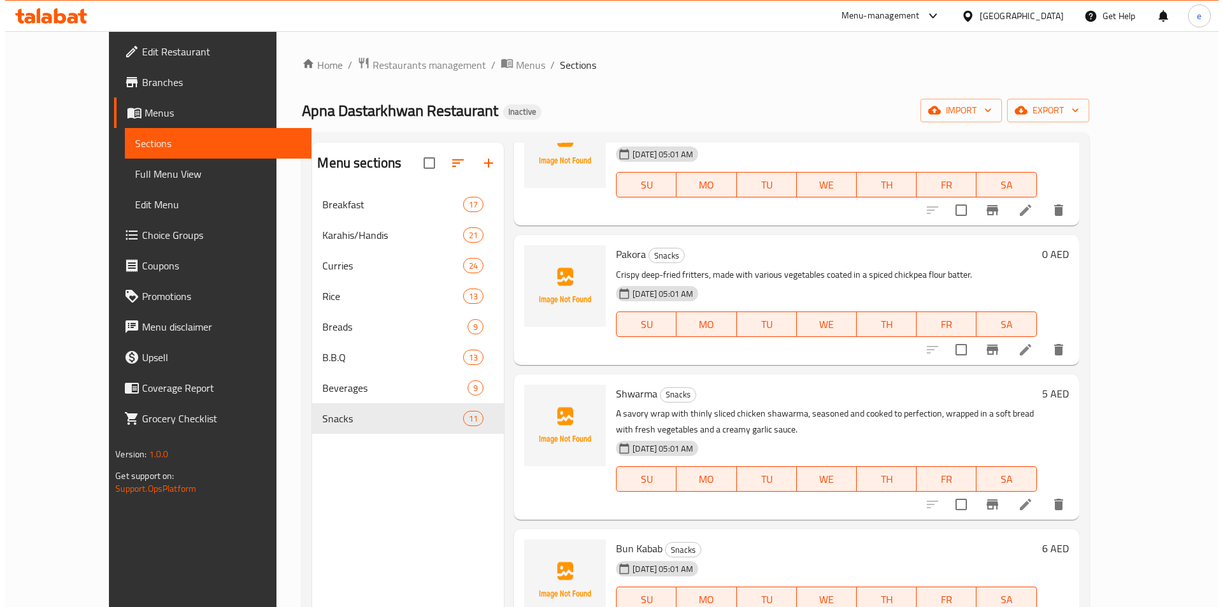
scroll to position [374, 0]
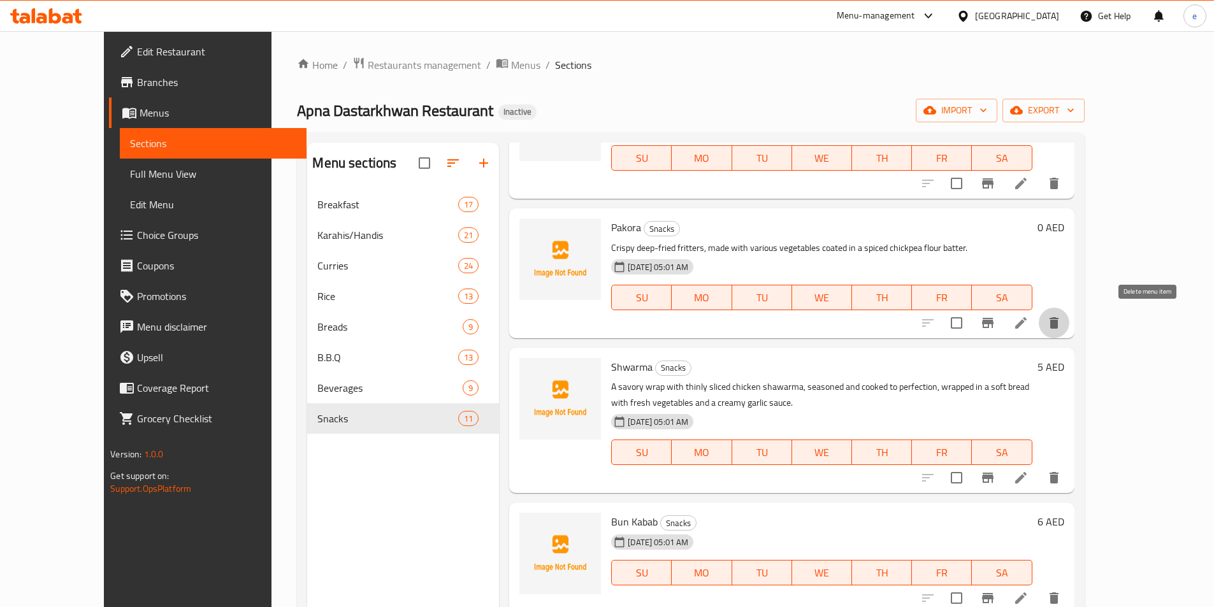
click at [1069, 333] on button "delete" at bounding box center [1053, 323] width 31 height 31
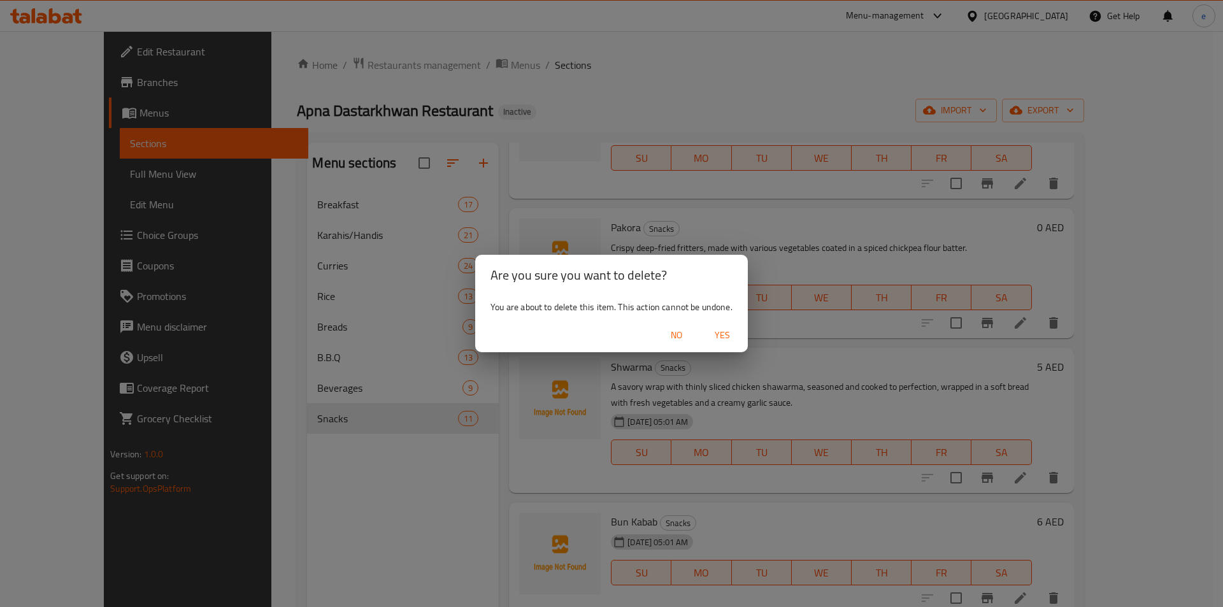
click at [724, 331] on span "Yes" at bounding box center [722, 335] width 31 height 16
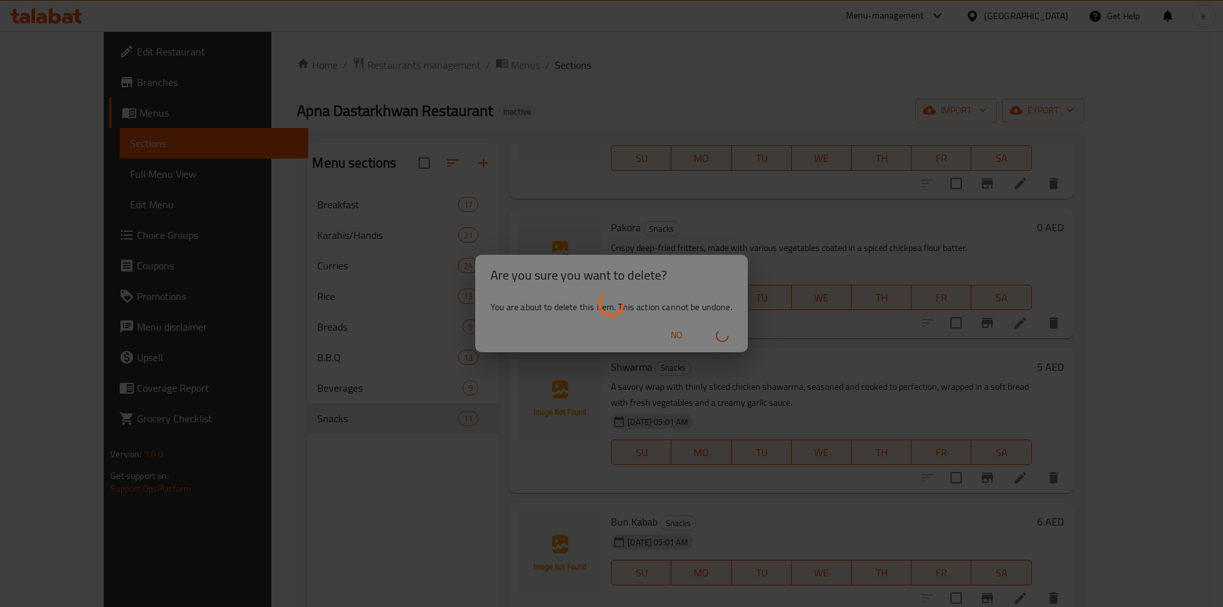
click at [566, 238] on div at bounding box center [611, 303] width 1223 height 607
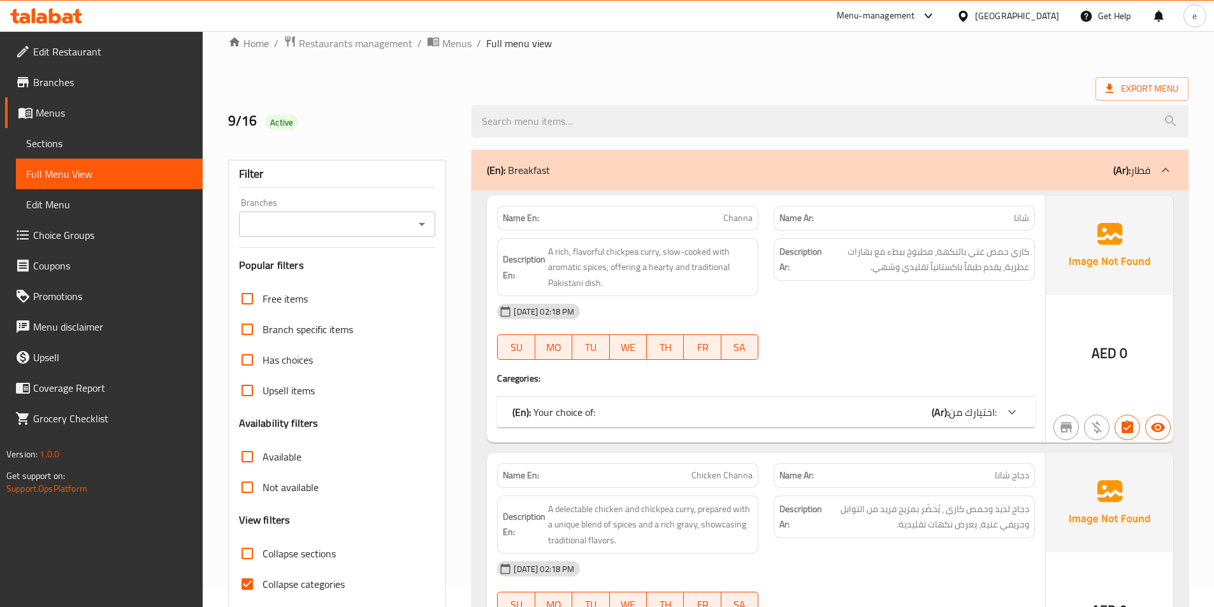
scroll to position [106, 0]
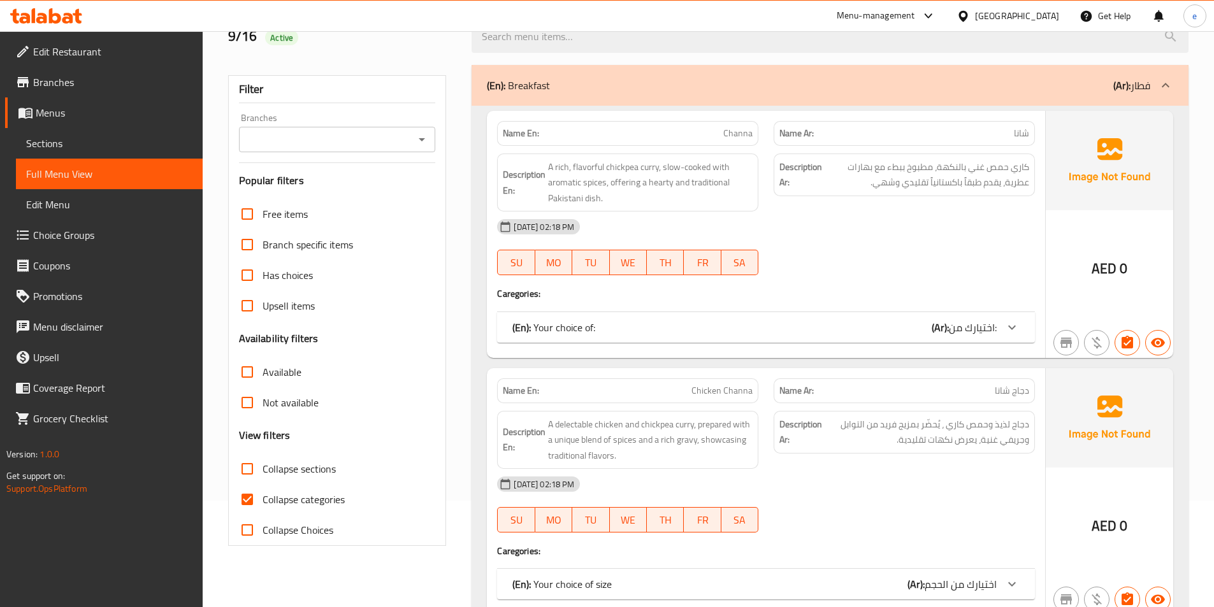
click at [259, 493] on input "Collapse categories" at bounding box center [247, 499] width 31 height 31
checkbox input "false"
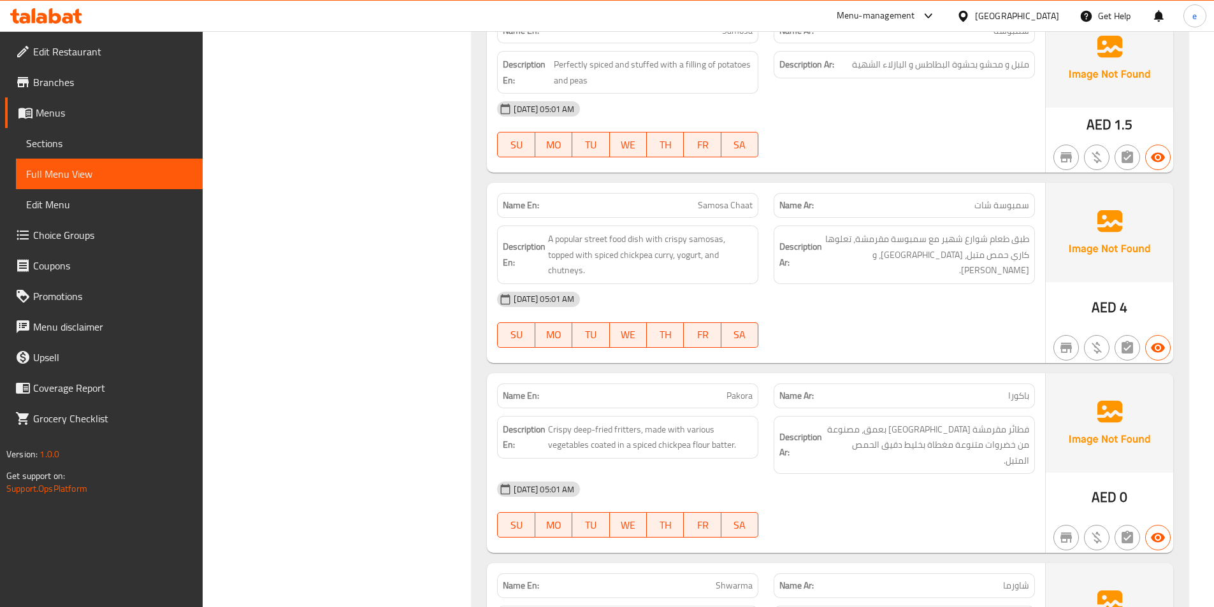
scroll to position [26771, 0]
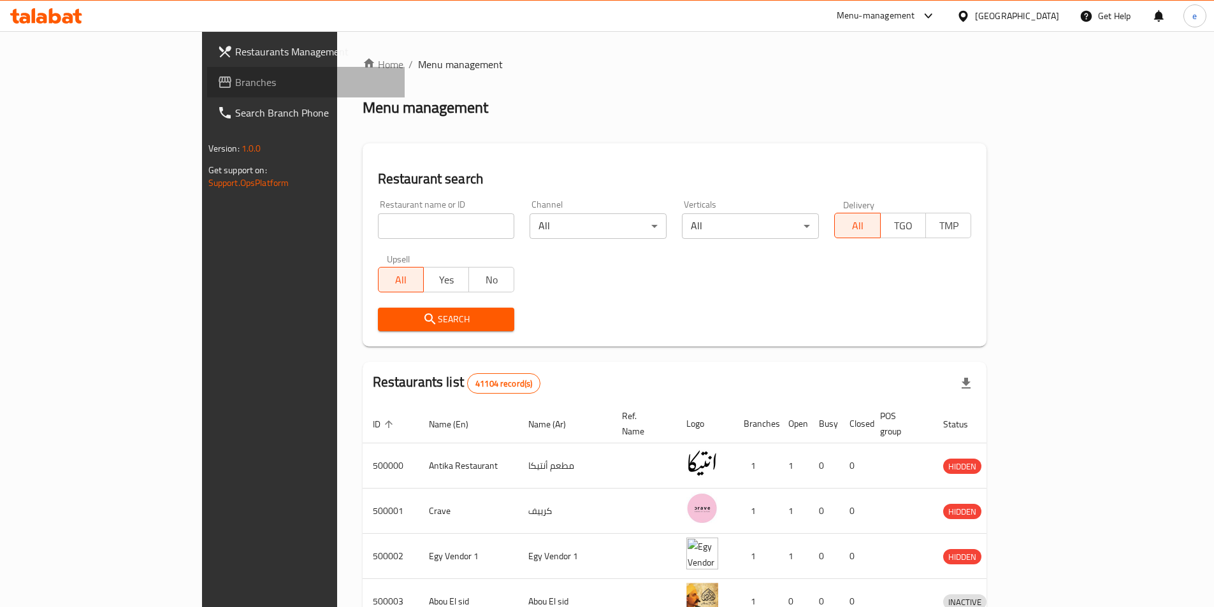
click at [235, 76] on span "Branches" at bounding box center [314, 82] width 159 height 15
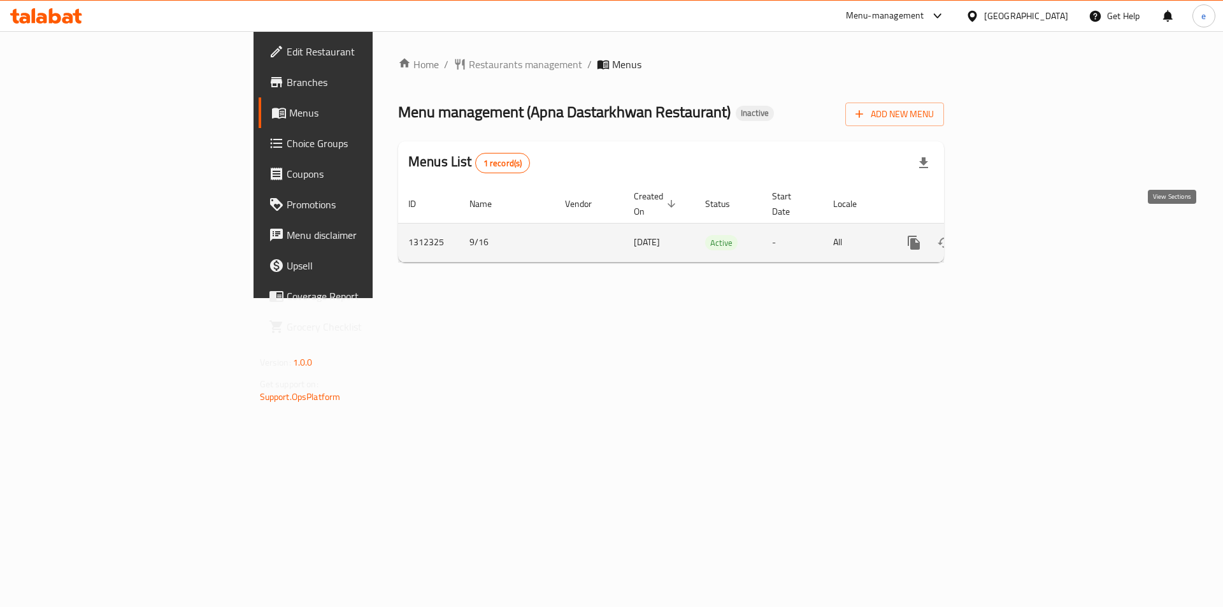
click at [1014, 235] on icon "enhanced table" at bounding box center [1005, 242] width 15 height 15
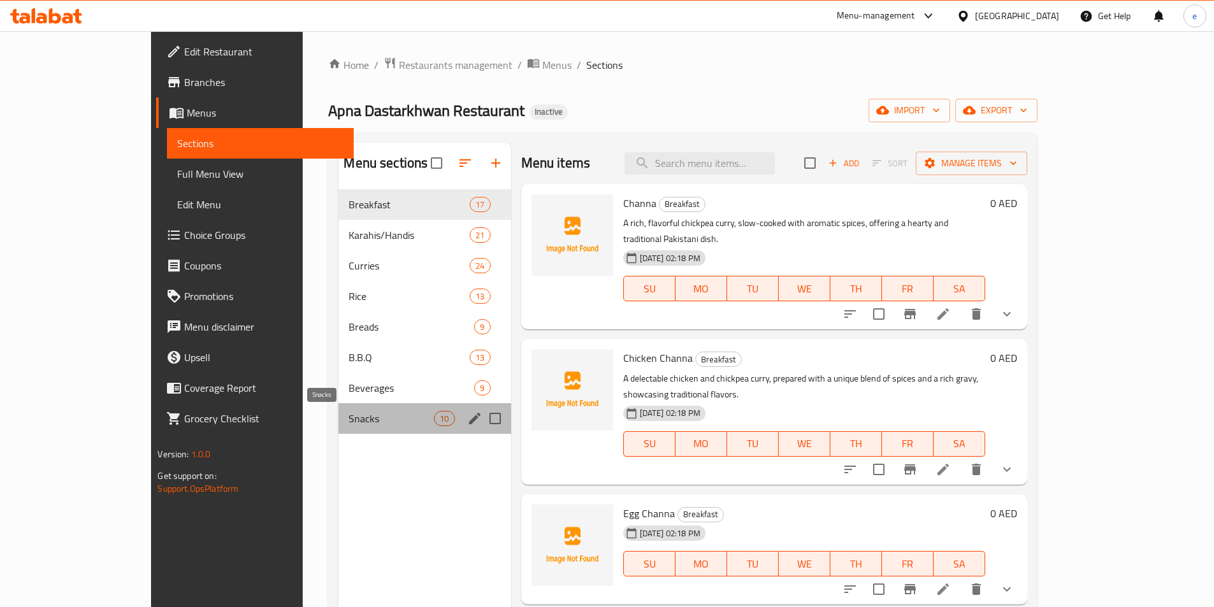
click at [348, 418] on span "Snacks" at bounding box center [390, 418] width 85 height 15
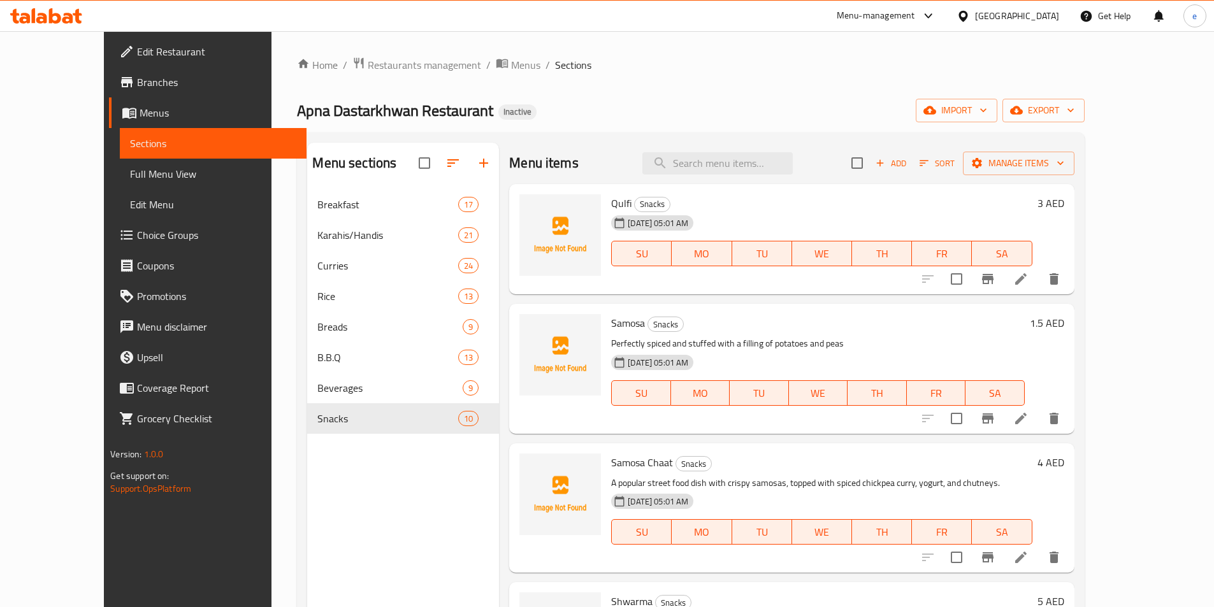
click at [130, 179] on span "Full Menu View" at bounding box center [213, 173] width 166 height 15
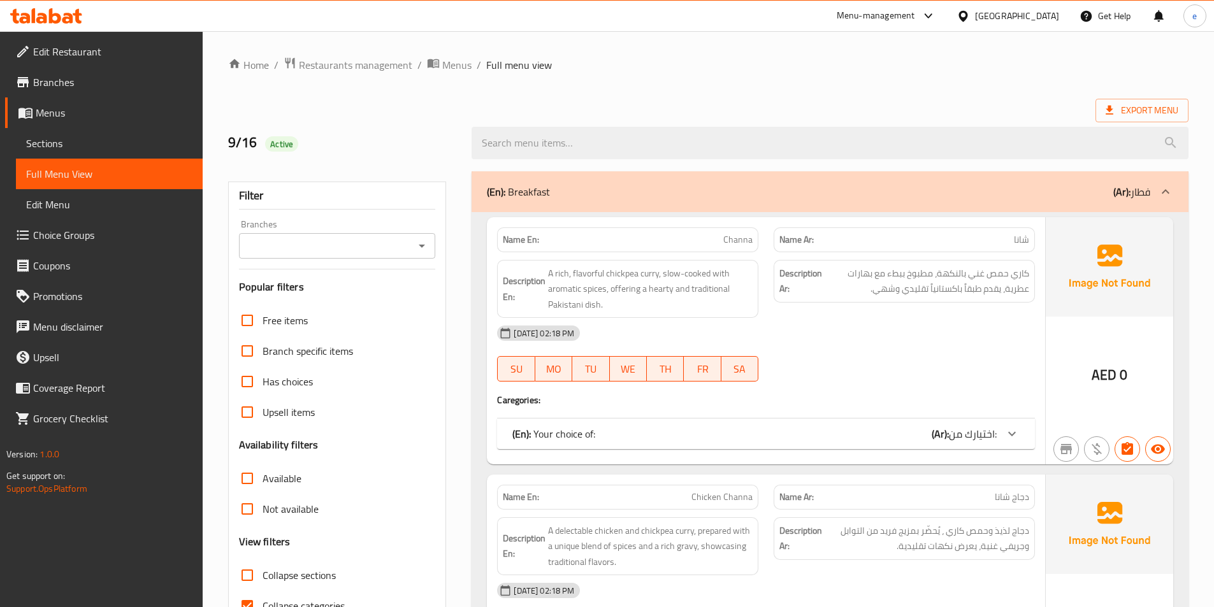
scroll to position [85, 0]
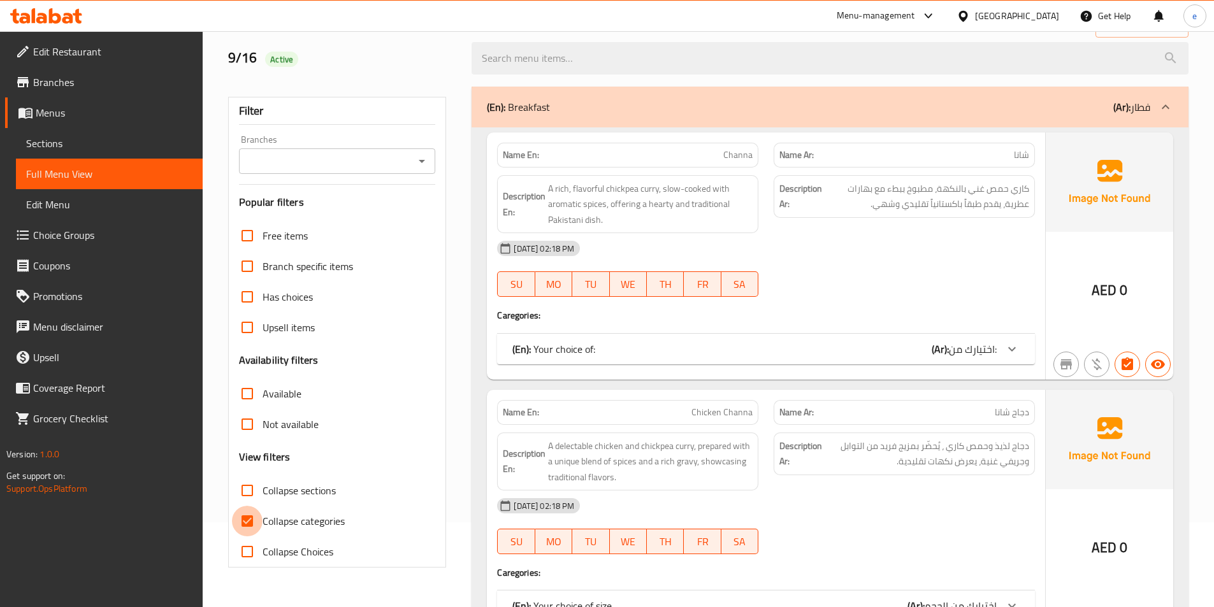
click at [254, 513] on input "Collapse categories" at bounding box center [247, 521] width 31 height 31
checkbox input "false"
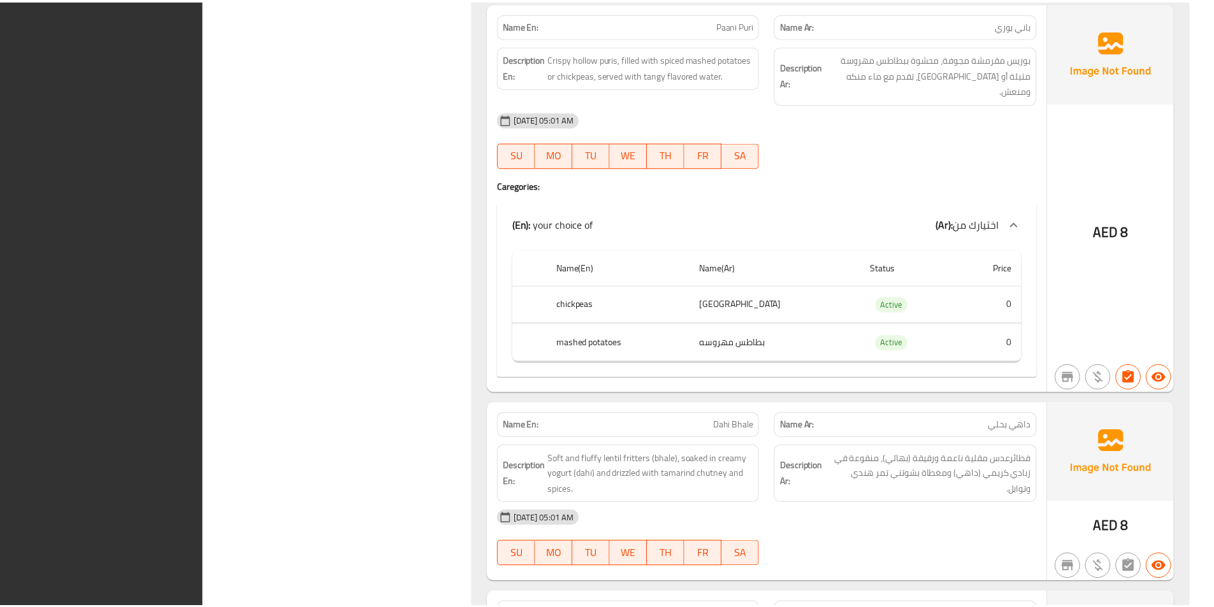
scroll to position [27923, 0]
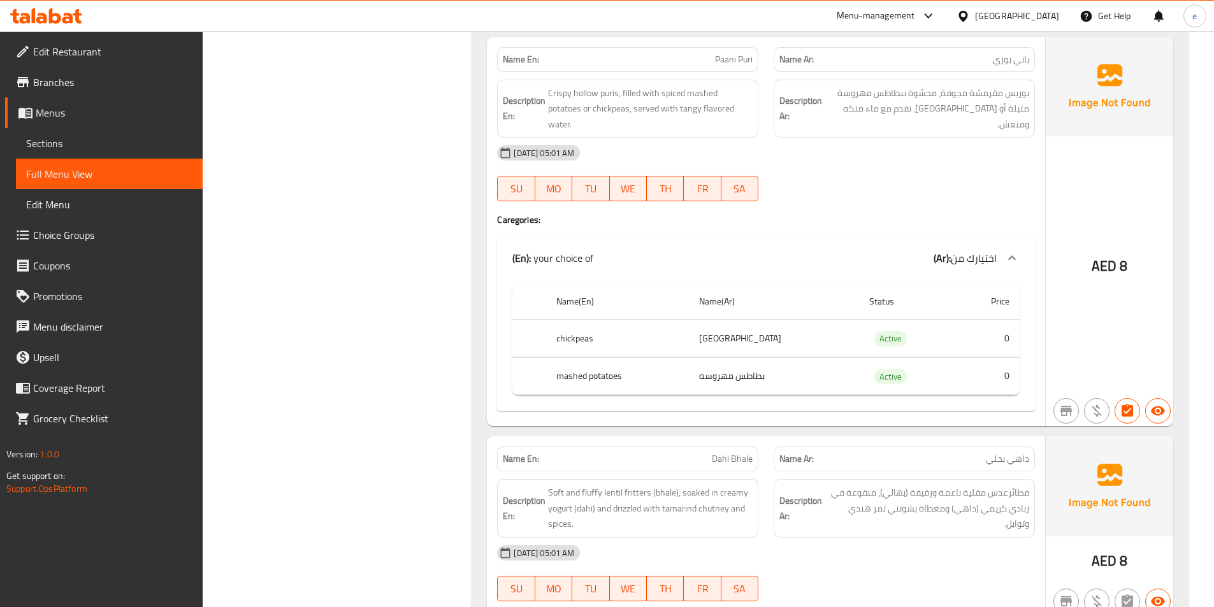
scroll to position [0, 0]
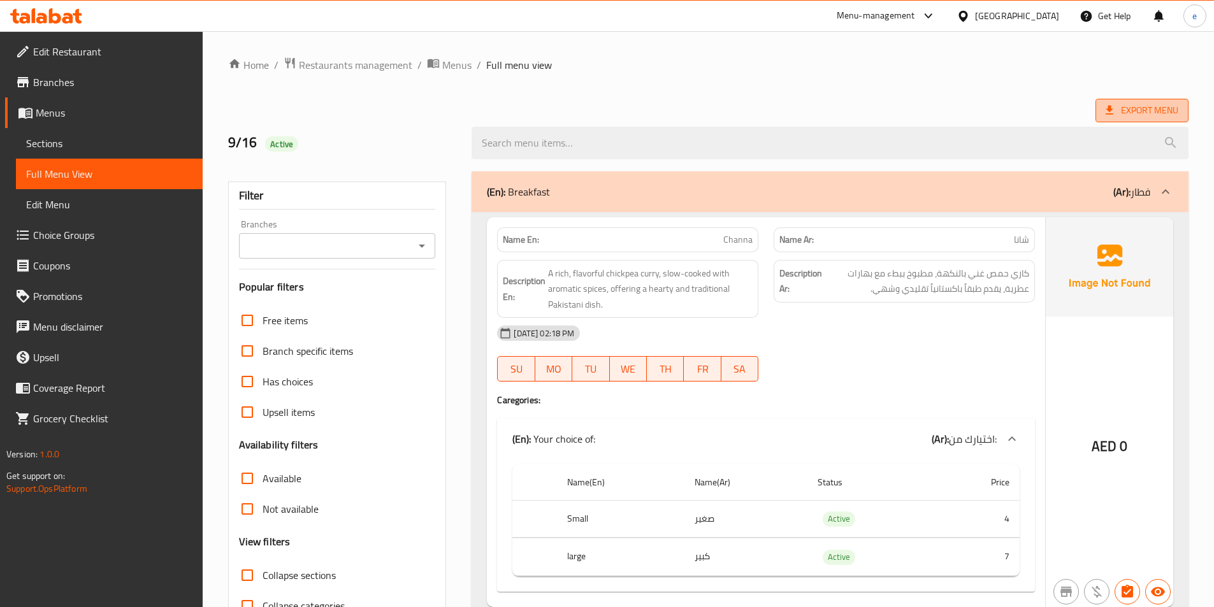
click at [1111, 110] on icon at bounding box center [1109, 110] width 8 height 9
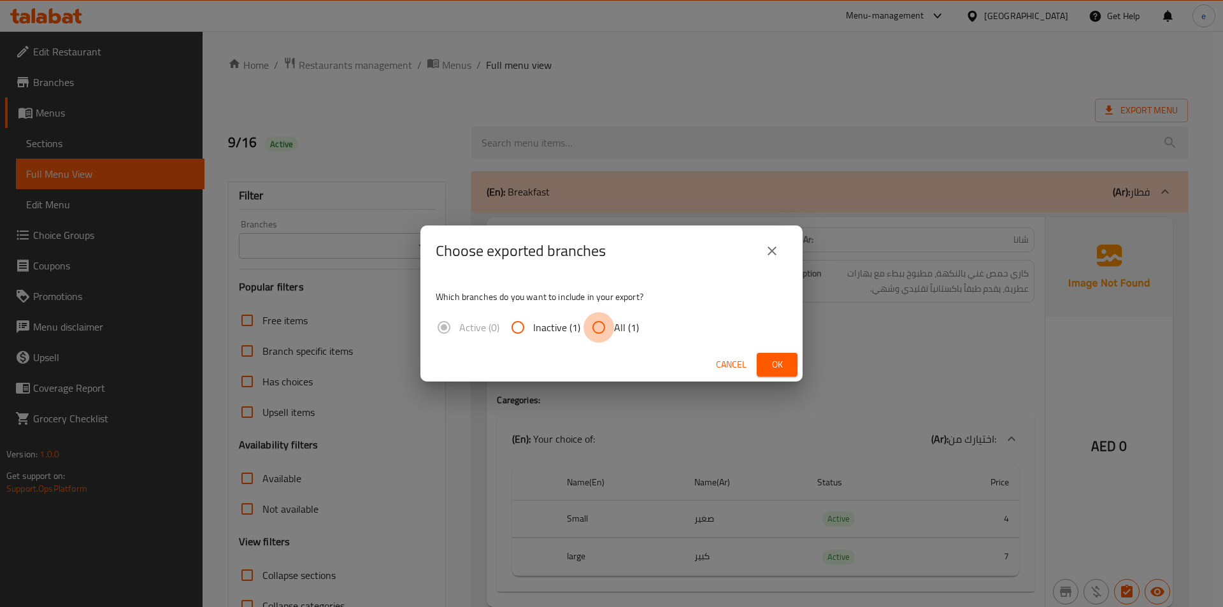
click at [611, 321] on input "All (1)" at bounding box center [599, 327] width 31 height 31
radio input "true"
click at [768, 373] on button "Ok" at bounding box center [777, 365] width 41 height 24
